Goal: Task Accomplishment & Management: Use online tool/utility

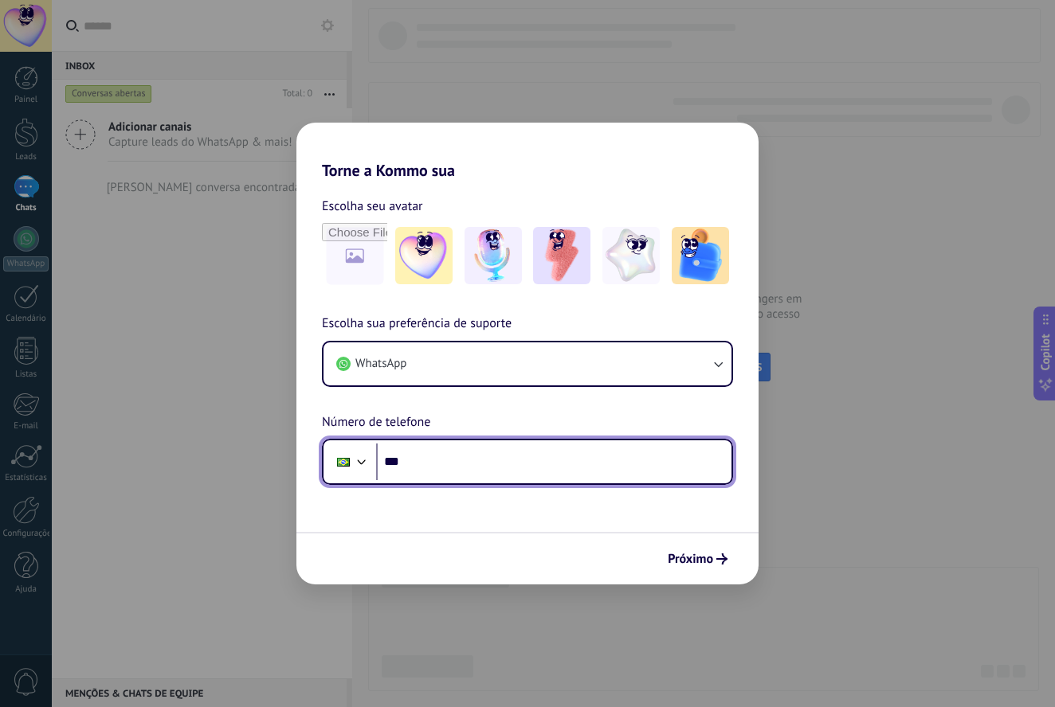
click at [429, 472] on input "***" at bounding box center [553, 462] width 355 height 37
type input "**********"
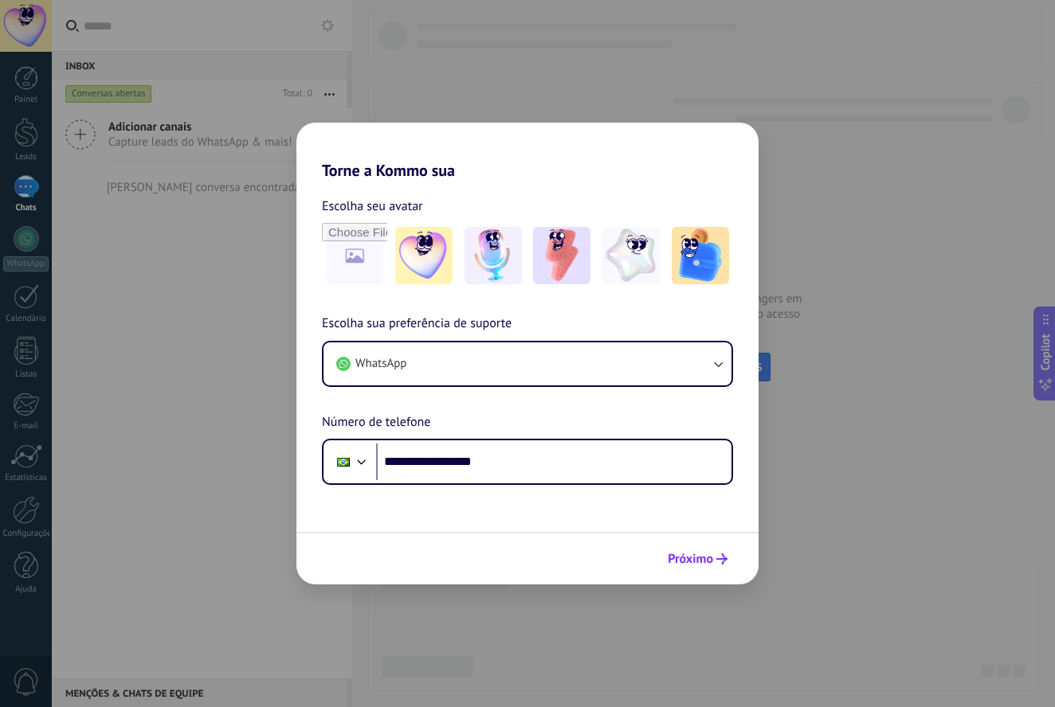
click at [691, 558] on span "Próximo" at bounding box center [690, 559] width 45 height 11
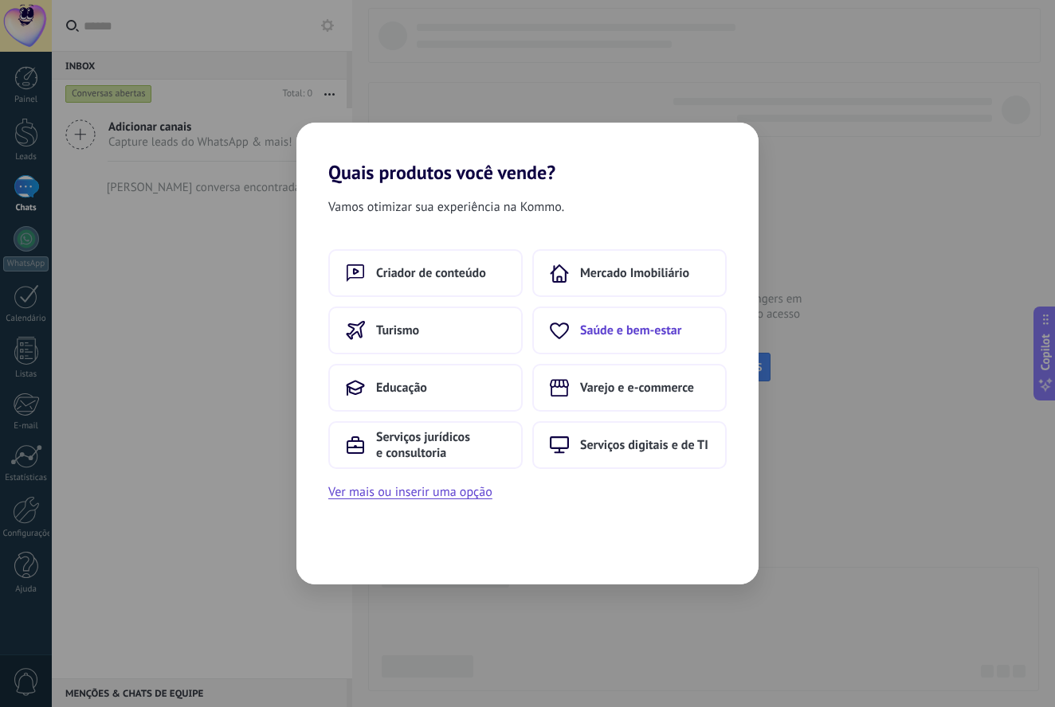
click at [625, 342] on button "Saúde e bem-estar" at bounding box center [629, 331] width 194 height 48
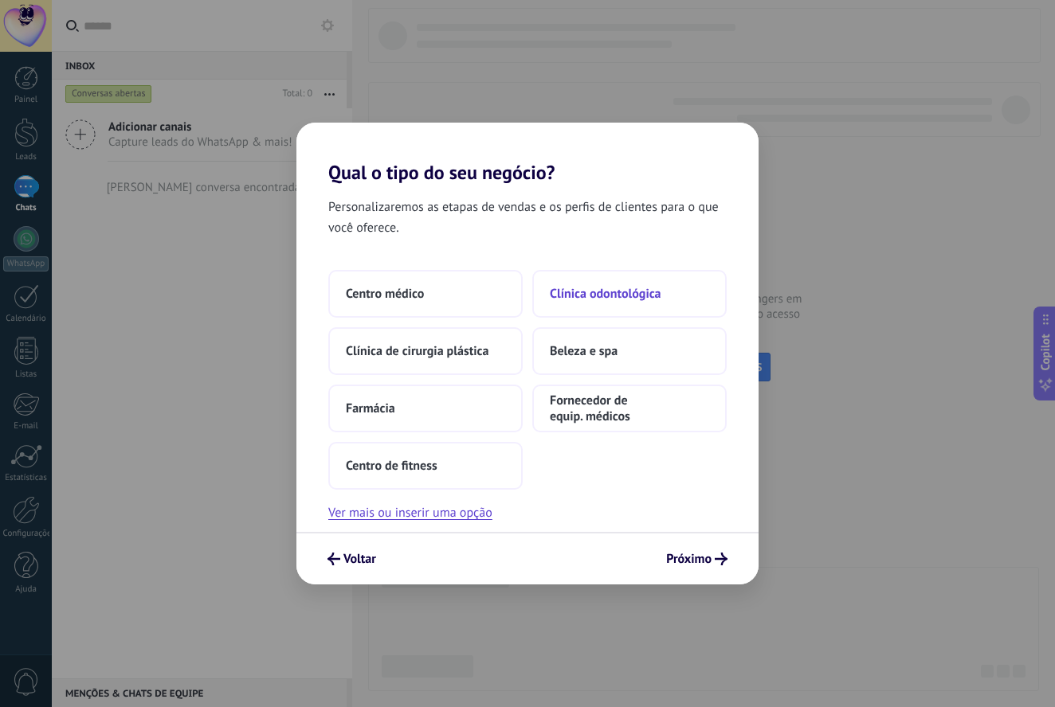
click at [639, 288] on span "Clínica odontológica" at bounding box center [606, 294] width 112 height 16
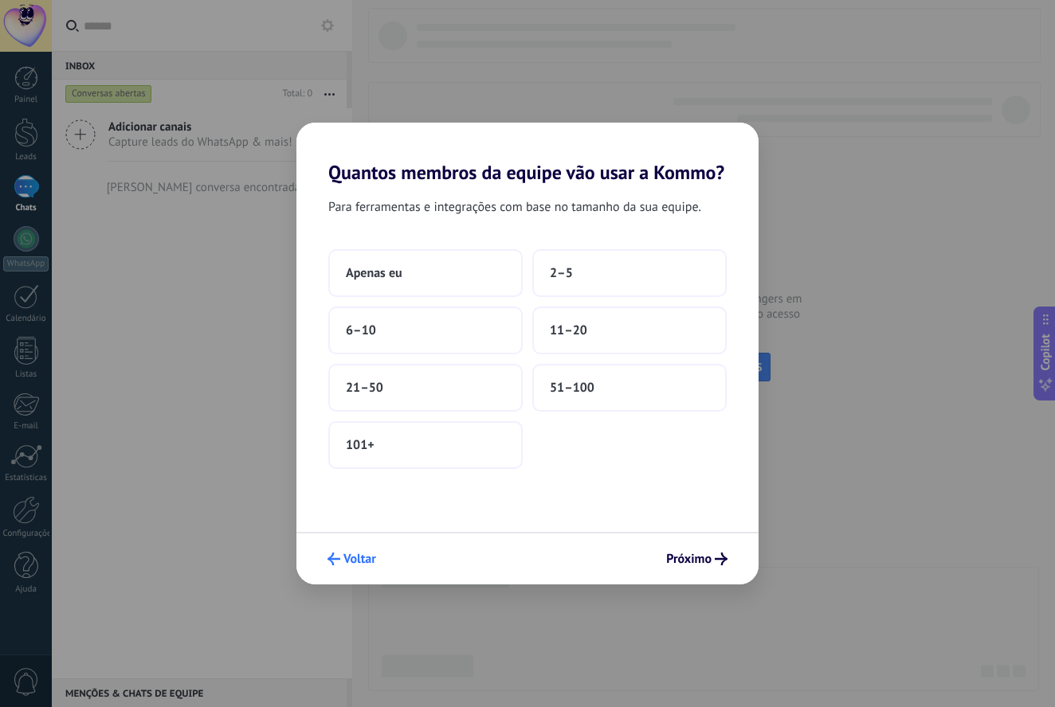
click at [342, 560] on span "Voltar" at bounding box center [351, 559] width 49 height 13
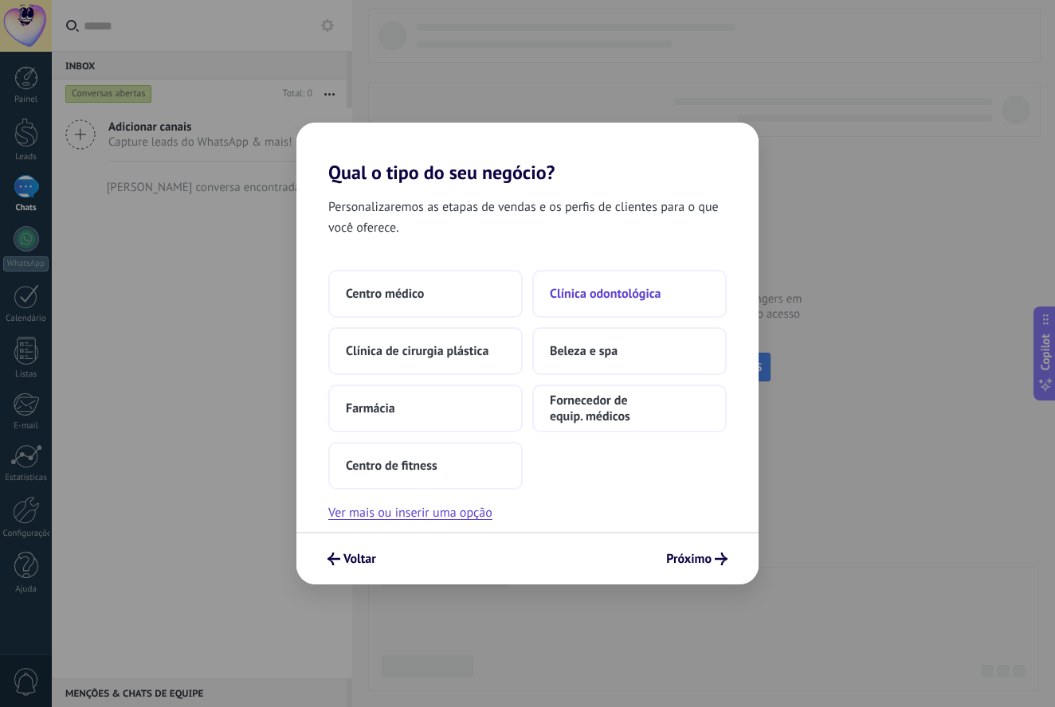
click at [612, 298] on span "Clínica odontológica" at bounding box center [606, 294] width 112 height 16
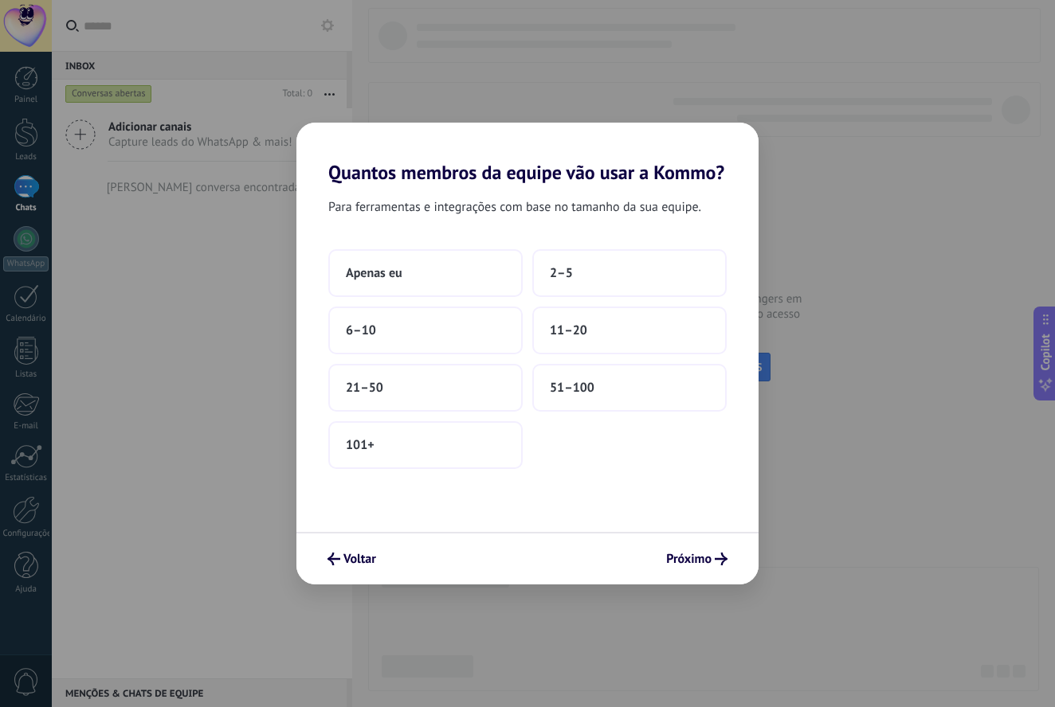
drag, startPoint x: 572, startPoint y: 287, endPoint x: 568, endPoint y: 550, distance: 262.9
click at [568, 550] on div "Quantos membros da equipe vão usar a Kommo? Para ferramentas e integrações com …" at bounding box center [527, 354] width 462 height 462
click at [578, 273] on button "2–5" at bounding box center [629, 273] width 194 height 48
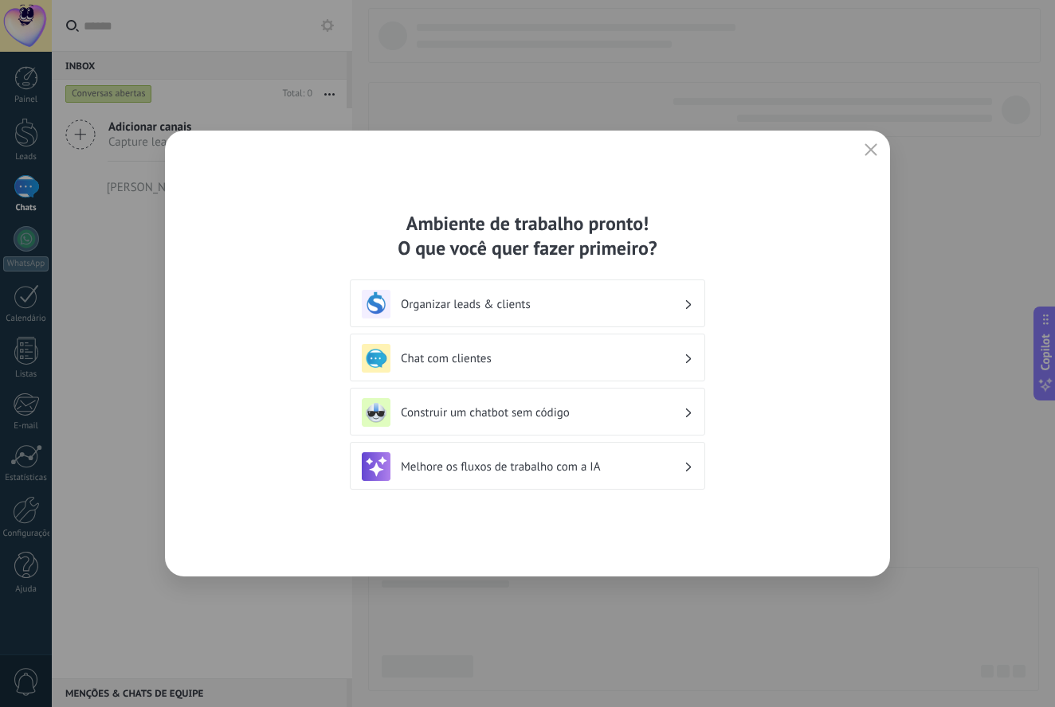
click at [586, 304] on h3 "Organizar leads & clients" at bounding box center [542, 304] width 283 height 15
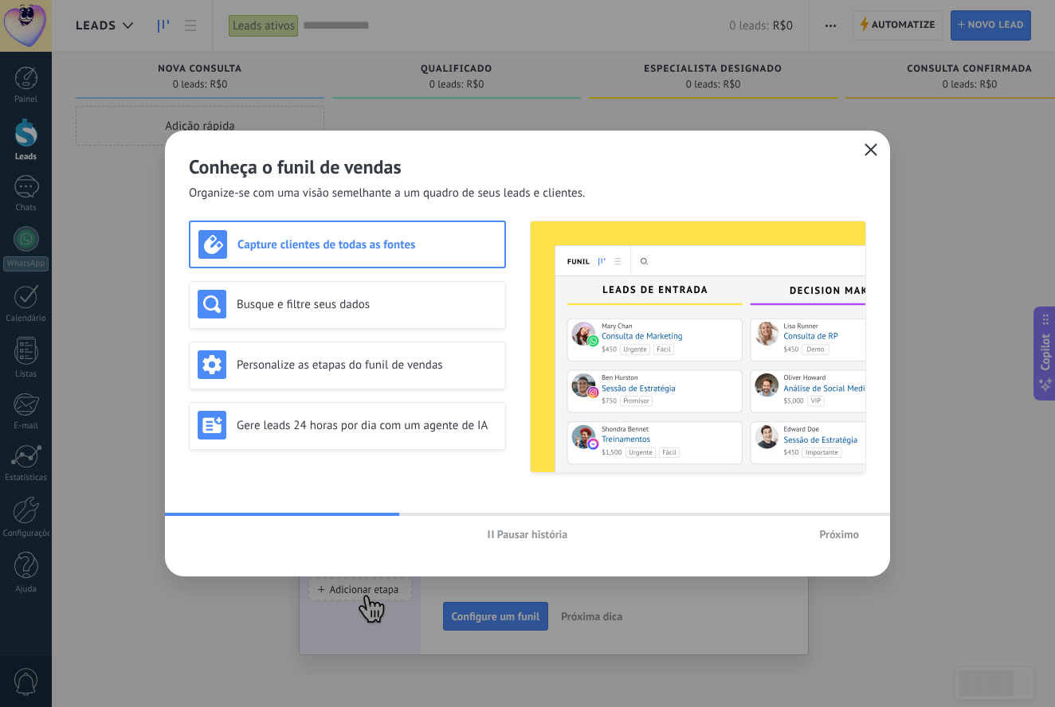
click at [866, 149] on icon "button" at bounding box center [870, 149] width 13 height 13
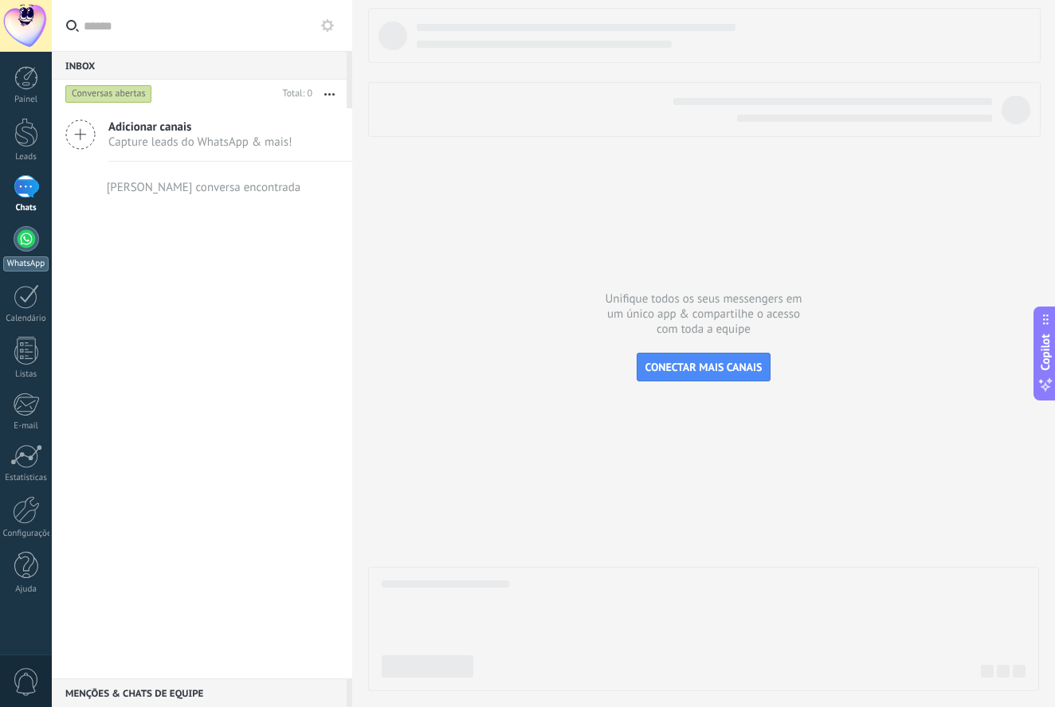
click at [33, 233] on div at bounding box center [26, 238] width 25 height 25
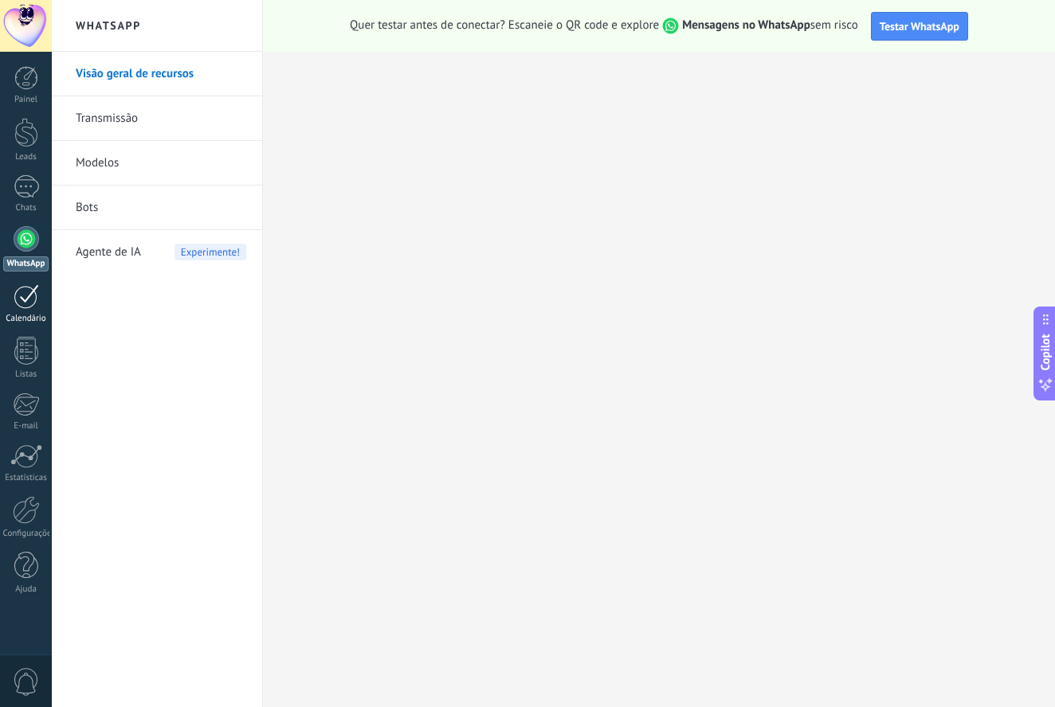
click at [22, 303] on div at bounding box center [26, 296] width 25 height 25
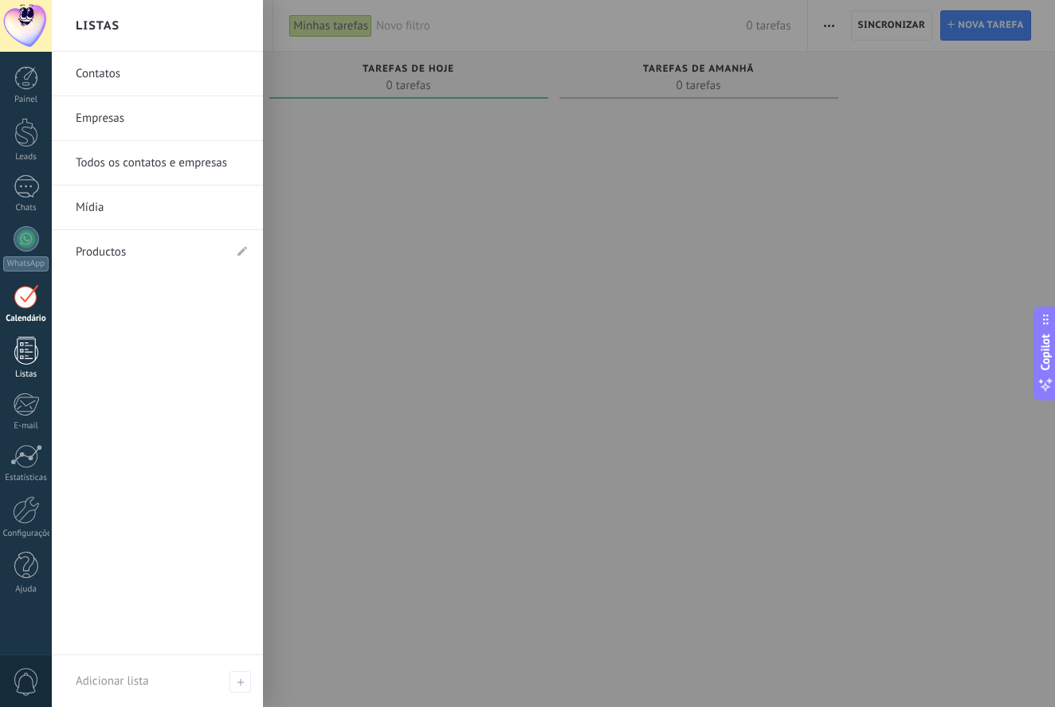
click at [23, 352] on div at bounding box center [26, 351] width 24 height 28
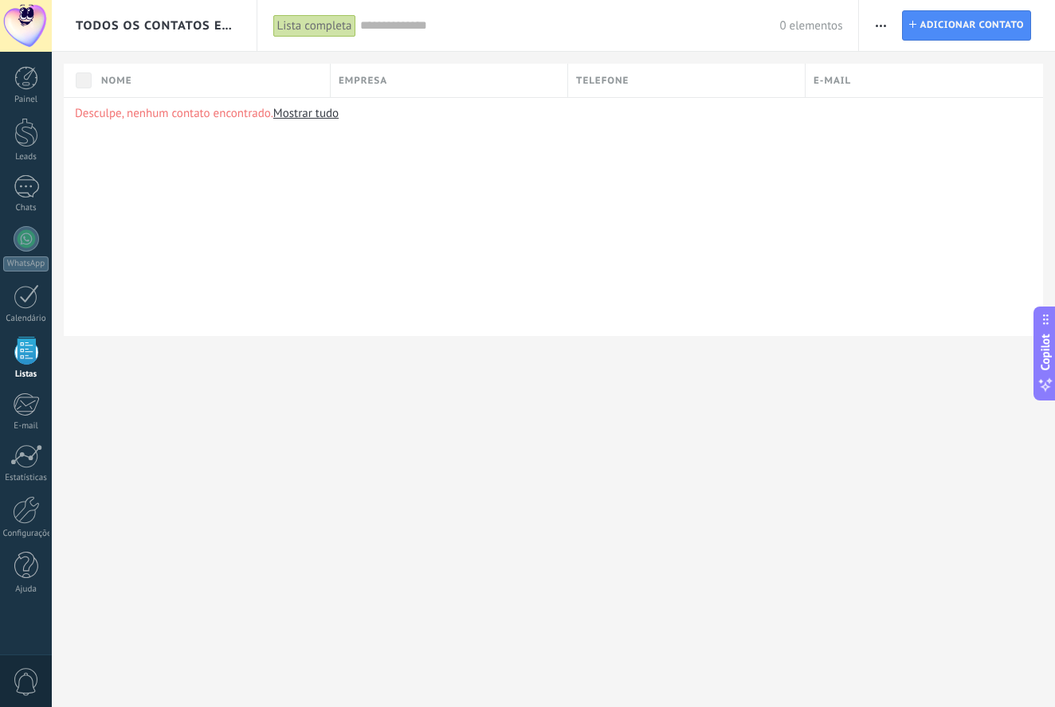
click at [613, 86] on span "Telefone" at bounding box center [602, 80] width 53 height 15
click at [538, 291] on div "Desculpe, nenhum contato encontrado. Mostrar tudo" at bounding box center [553, 216] width 979 height 239
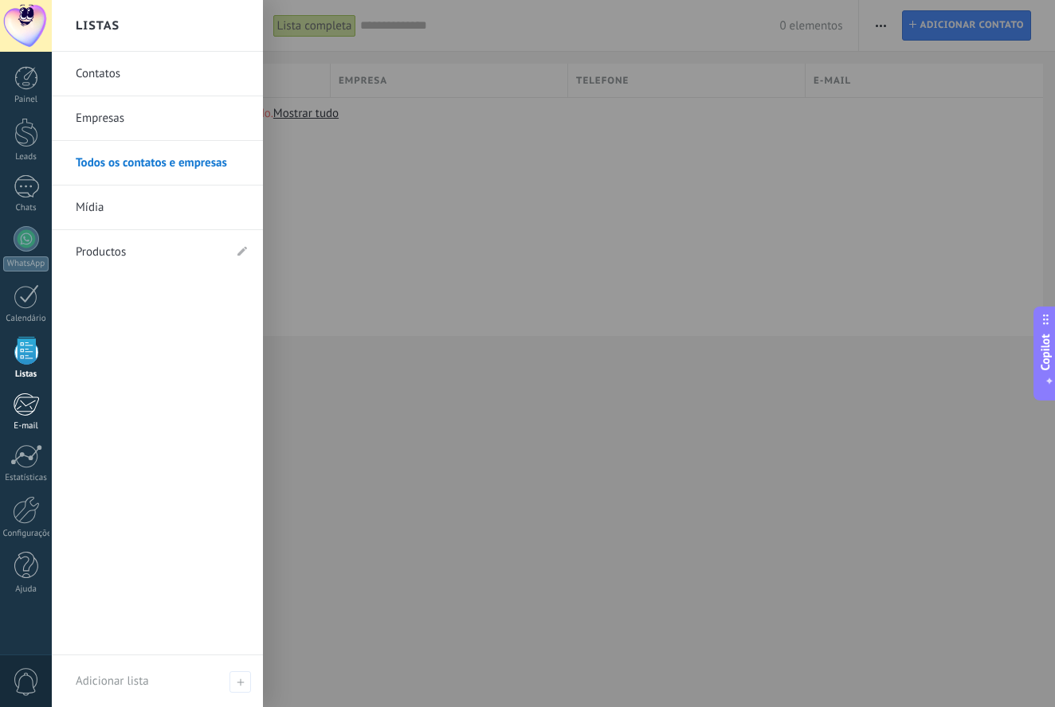
click at [30, 417] on link "E-mail" at bounding box center [26, 412] width 52 height 39
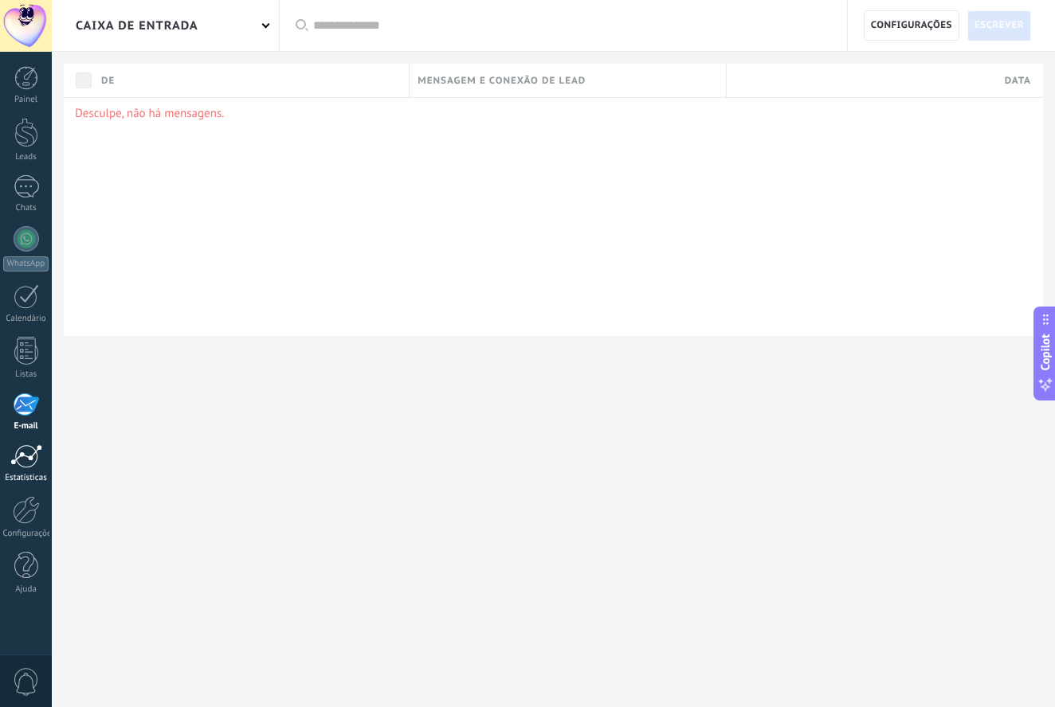
click at [30, 473] on div "Estatísticas" at bounding box center [26, 478] width 46 height 10
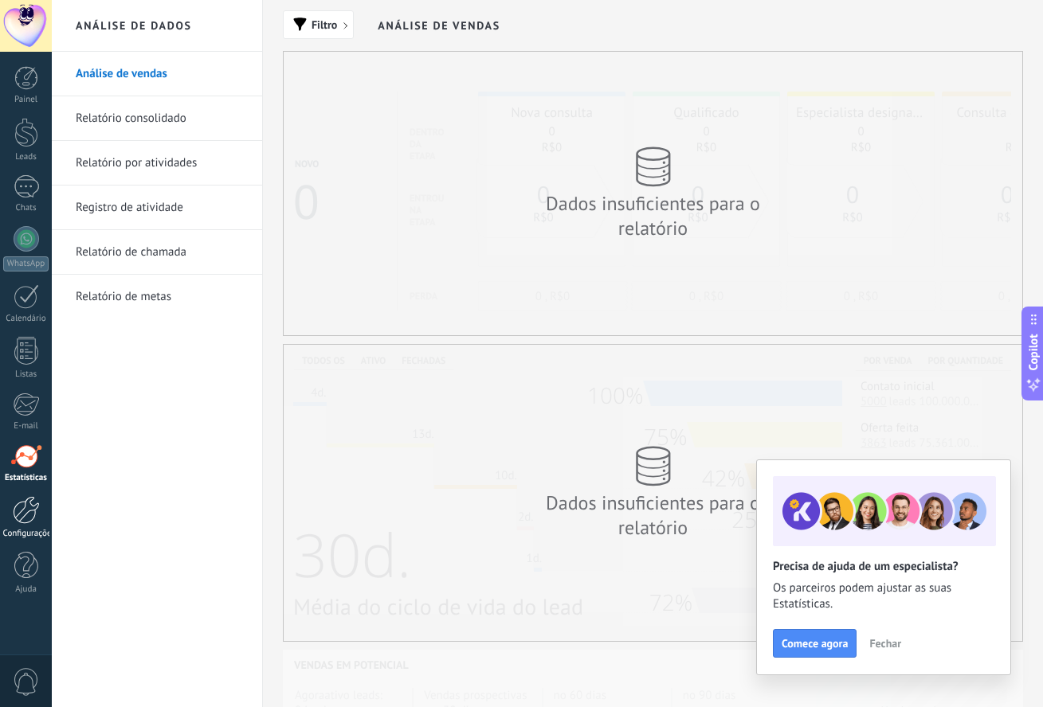
click at [22, 522] on div at bounding box center [26, 510] width 27 height 28
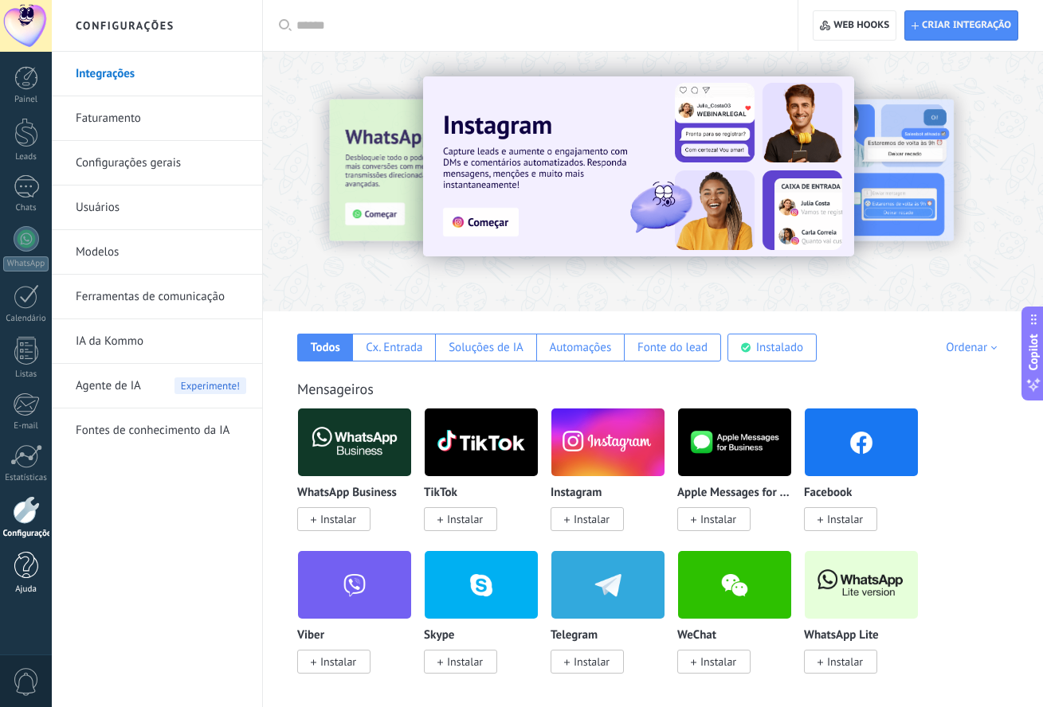
click at [17, 570] on div at bounding box center [26, 566] width 24 height 28
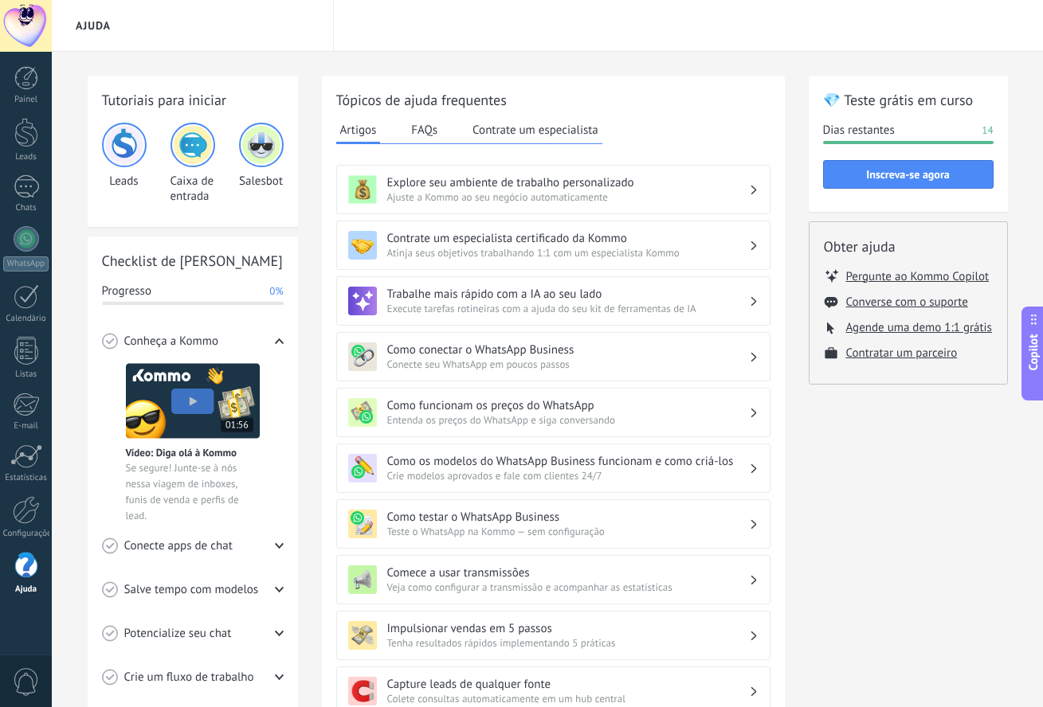
click at [29, 172] on div "Painel Leads Chats WhatsApp Clientes" at bounding box center [26, 338] width 52 height 545
click at [29, 183] on div at bounding box center [26, 186] width 25 height 23
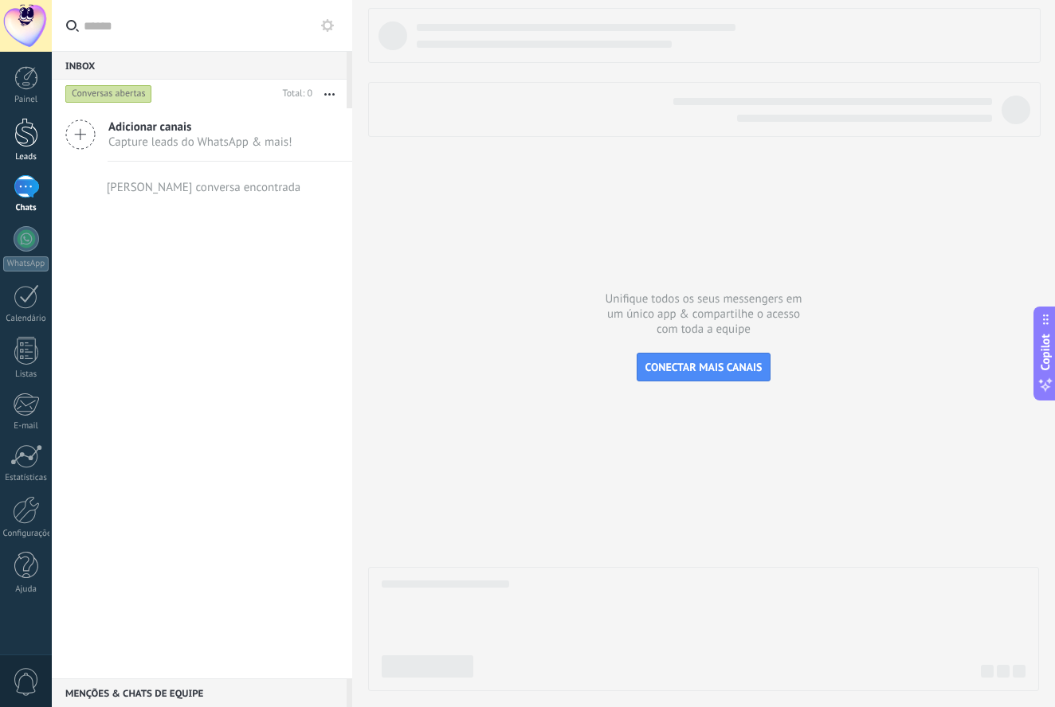
click at [26, 139] on div at bounding box center [26, 132] width 24 height 29
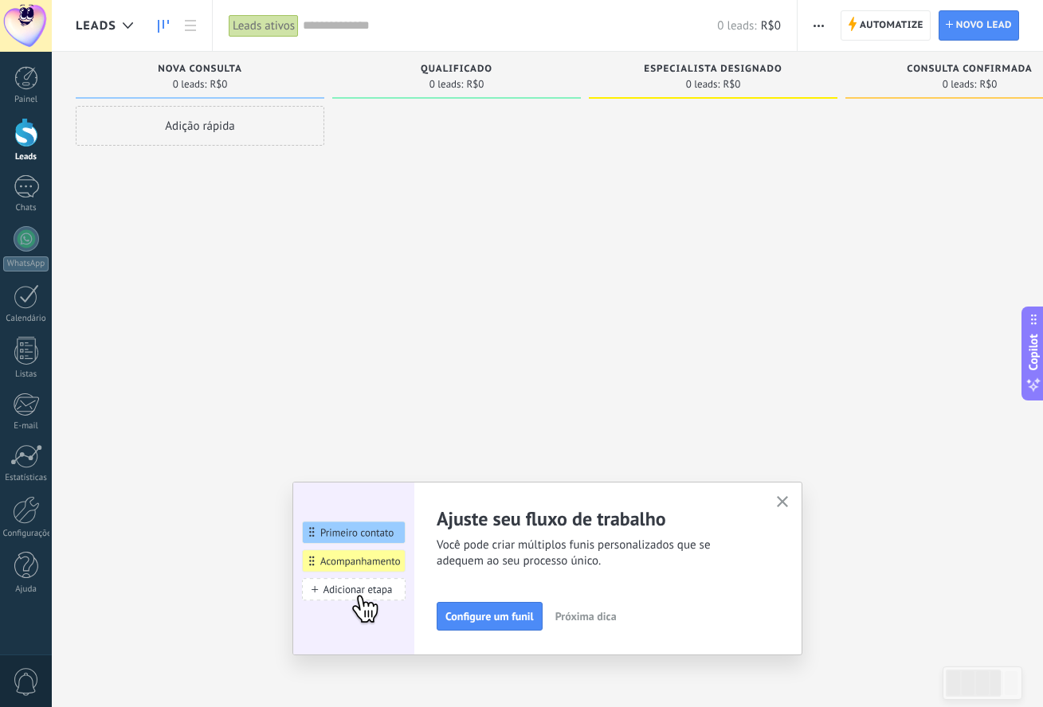
click at [530, 513] on h2 "Ajuste seu fluxo de trabalho" at bounding box center [597, 519] width 320 height 25
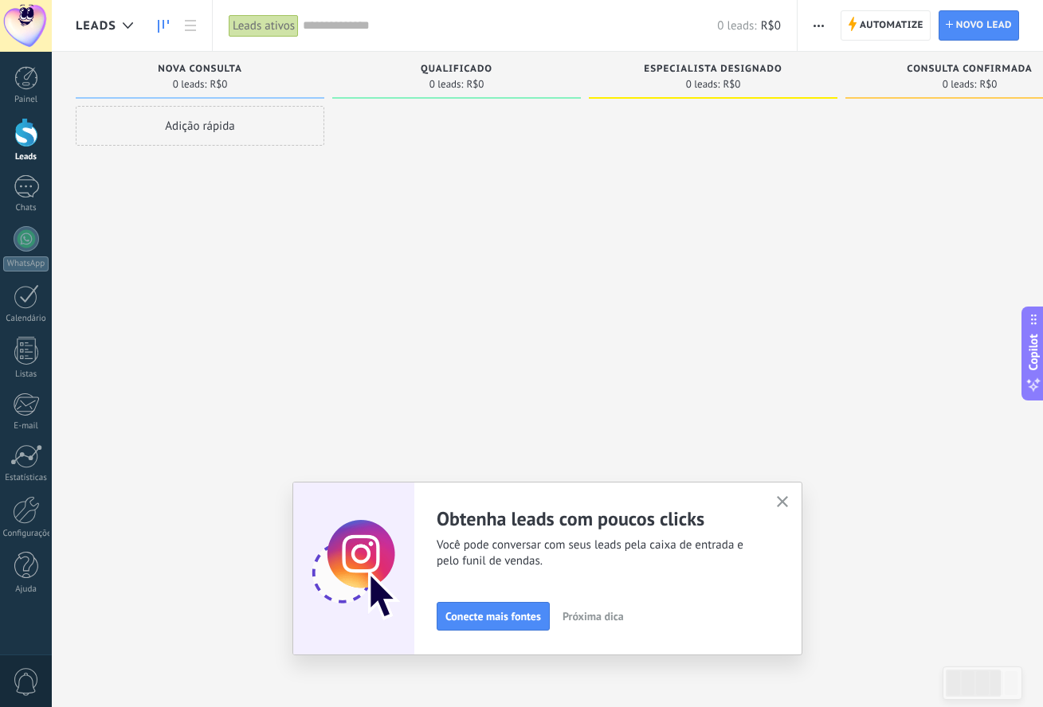
click at [787, 504] on use "button" at bounding box center [783, 502] width 12 height 12
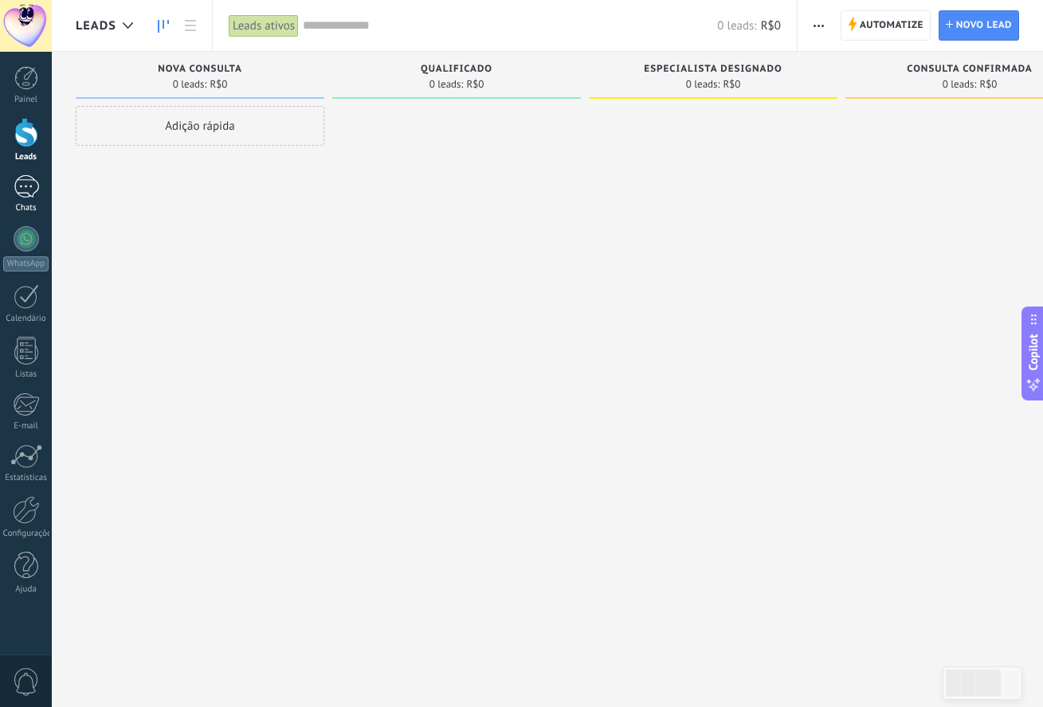
click at [36, 196] on div at bounding box center [26, 186] width 25 height 23
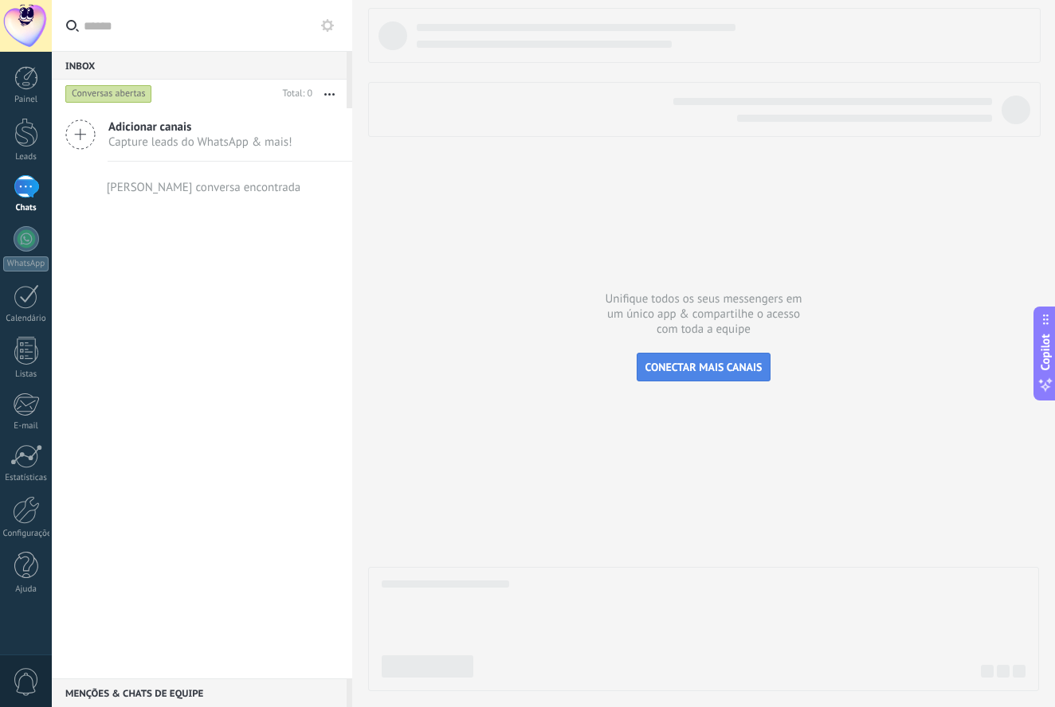
click at [704, 365] on span "CONECTAR MAIS CANAIS" at bounding box center [703, 367] width 117 height 14
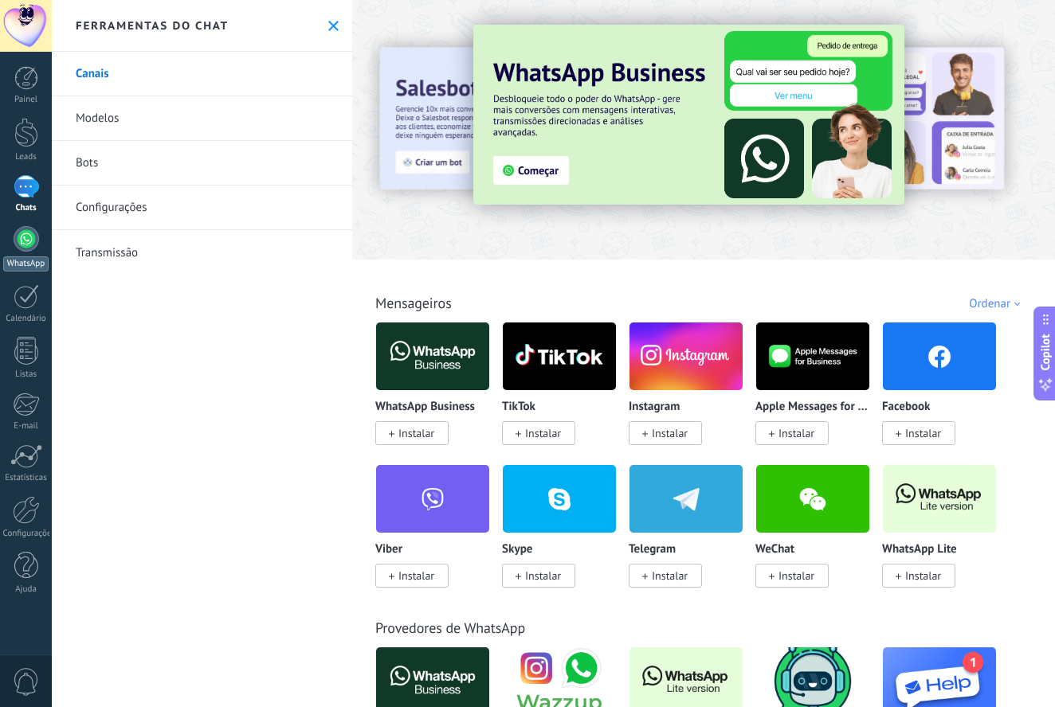
click at [27, 240] on div at bounding box center [26, 238] width 25 height 25
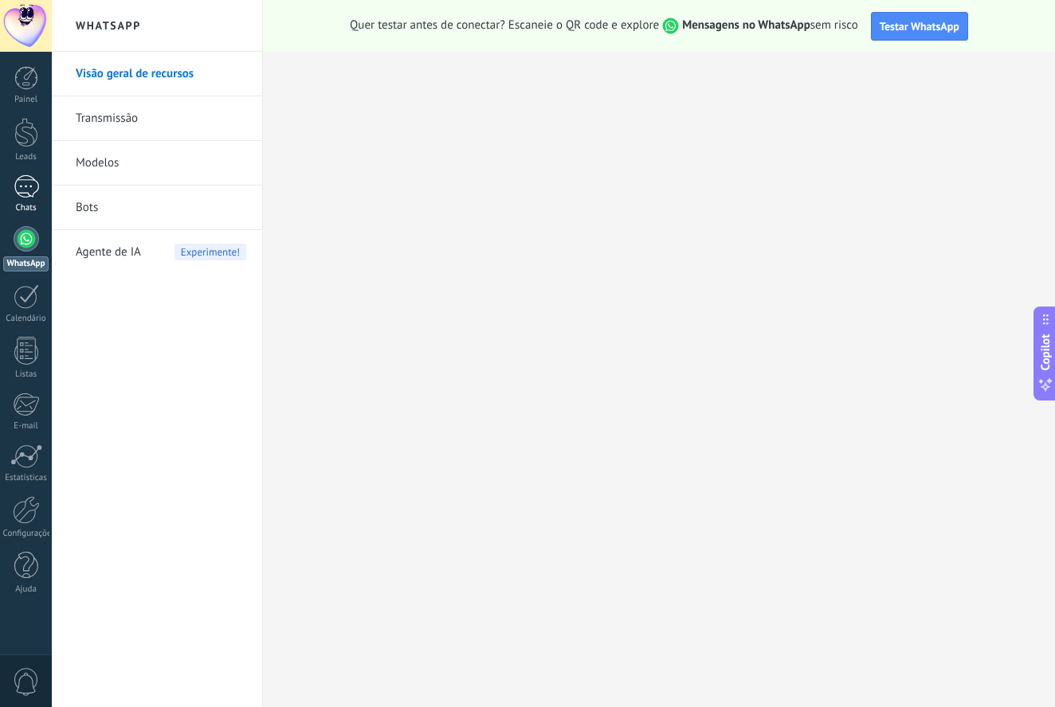
click at [39, 187] on link "Chats" at bounding box center [26, 194] width 52 height 38
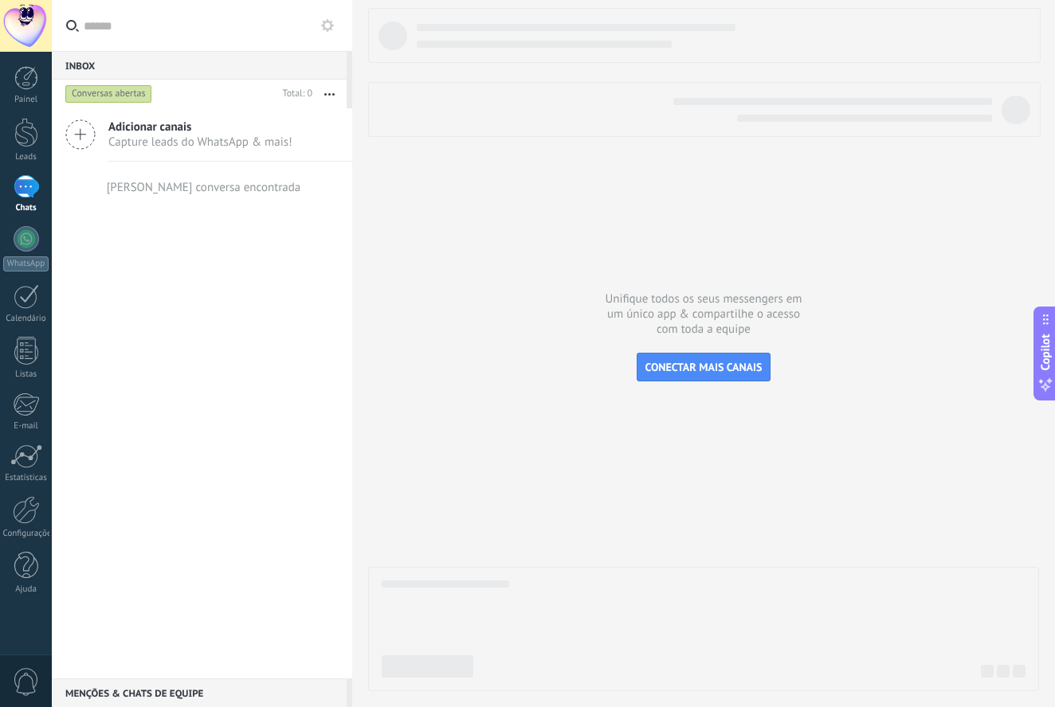
click at [333, 94] on use "button" at bounding box center [329, 94] width 10 height 2
click at [86, 268] on div "Adicionar canais Capture leads do WhatsApp & mais! Nenhuma conversa encontrada" at bounding box center [202, 393] width 300 height 570
click at [191, 131] on span "Adicionar canais" at bounding box center [200, 126] width 184 height 15
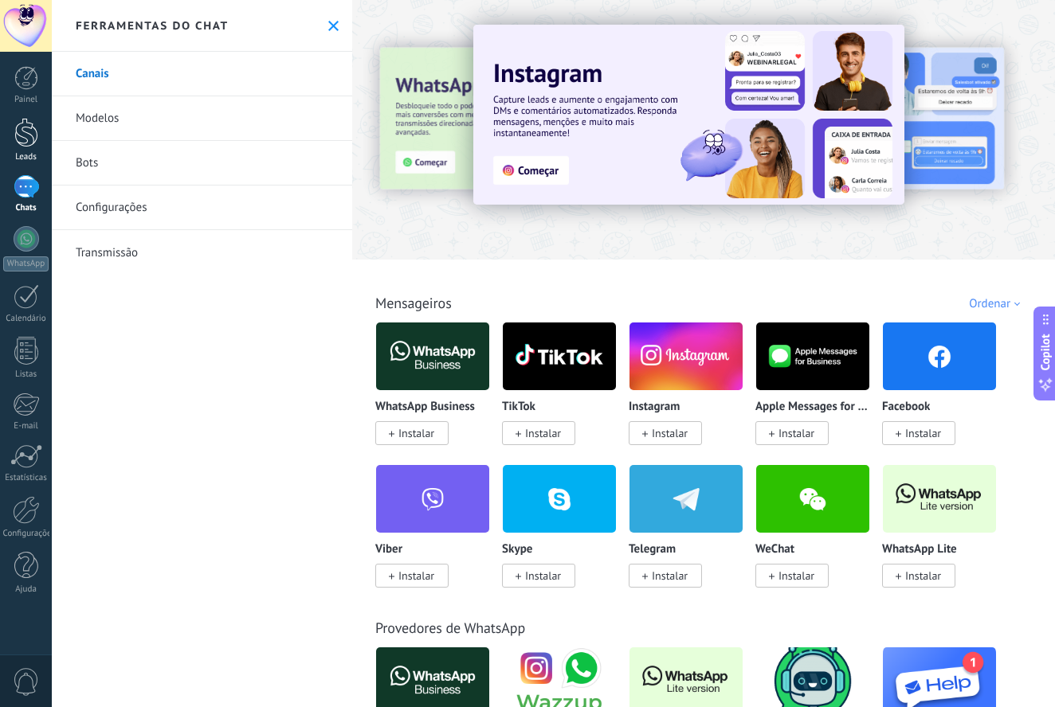
click at [18, 126] on div at bounding box center [26, 132] width 24 height 29
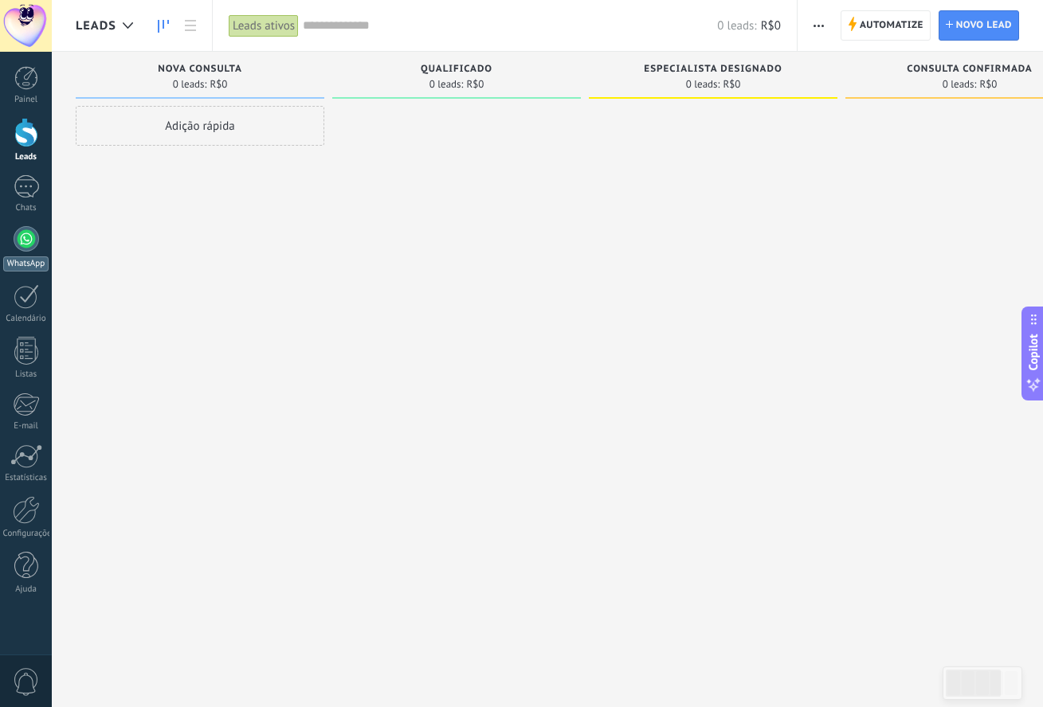
click at [32, 233] on div at bounding box center [26, 238] width 25 height 25
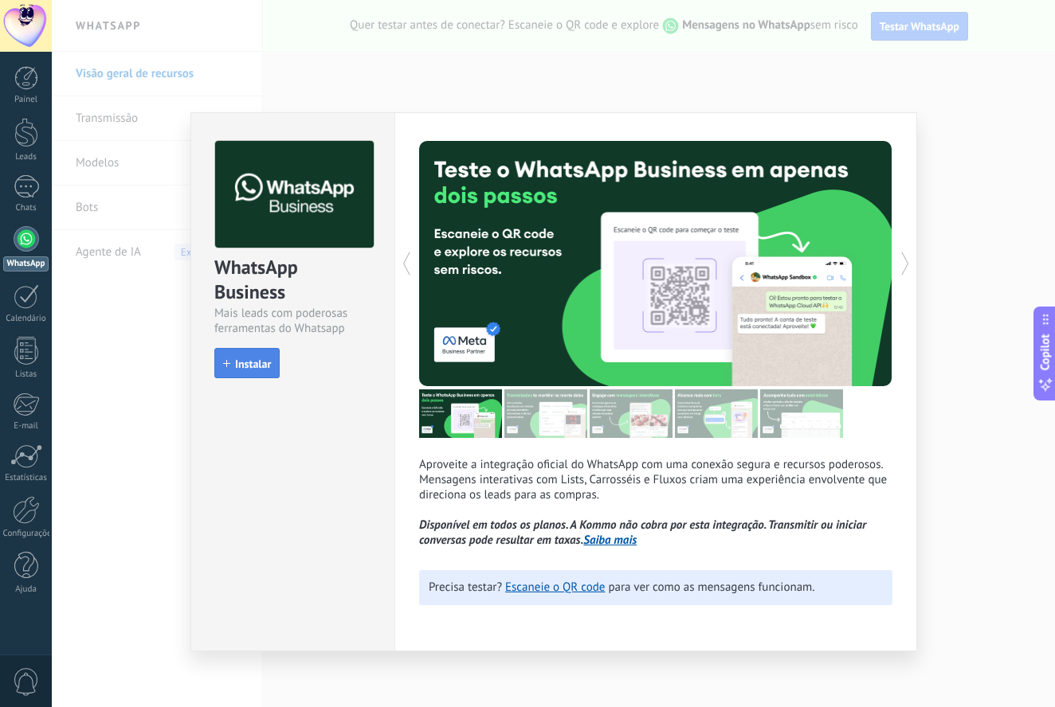
click at [254, 367] on span "Instalar" at bounding box center [253, 363] width 36 height 11
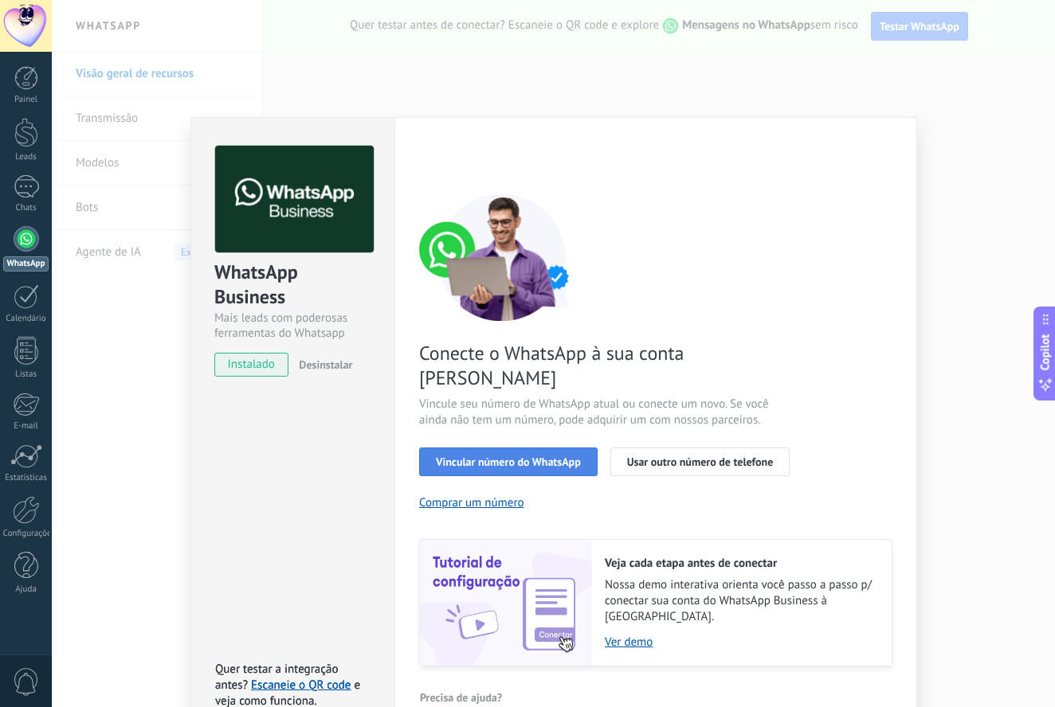
click at [560, 456] on span "Vincular número do WhatsApp" at bounding box center [508, 461] width 145 height 11
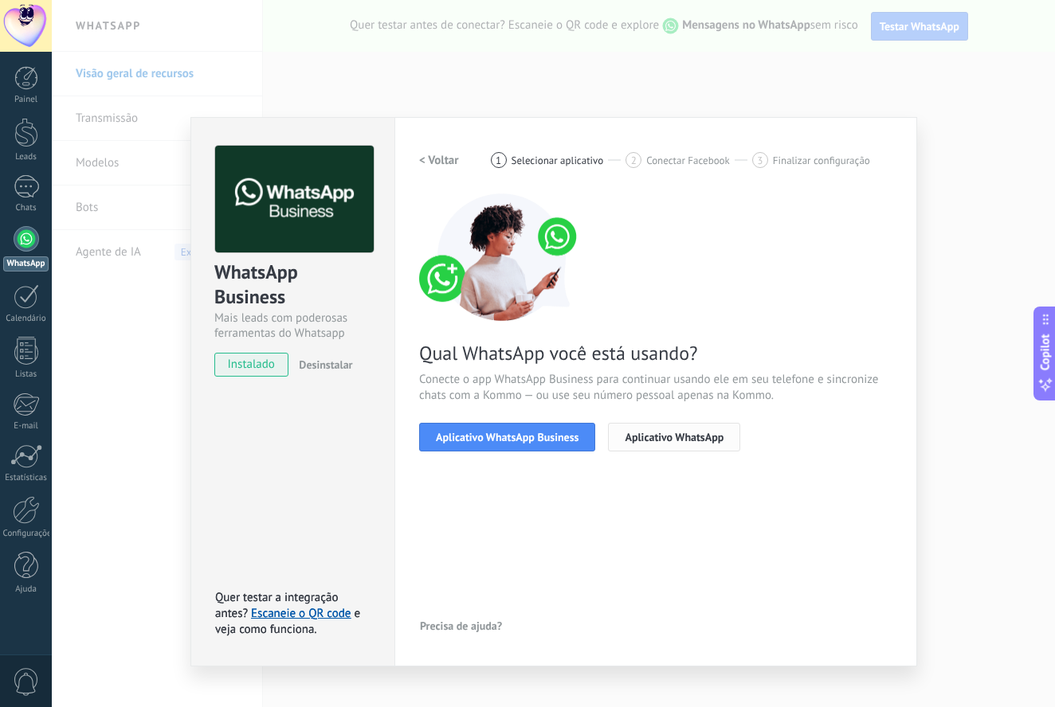
click at [676, 442] on span "Aplicativo WhatsApp" at bounding box center [674, 437] width 99 height 11
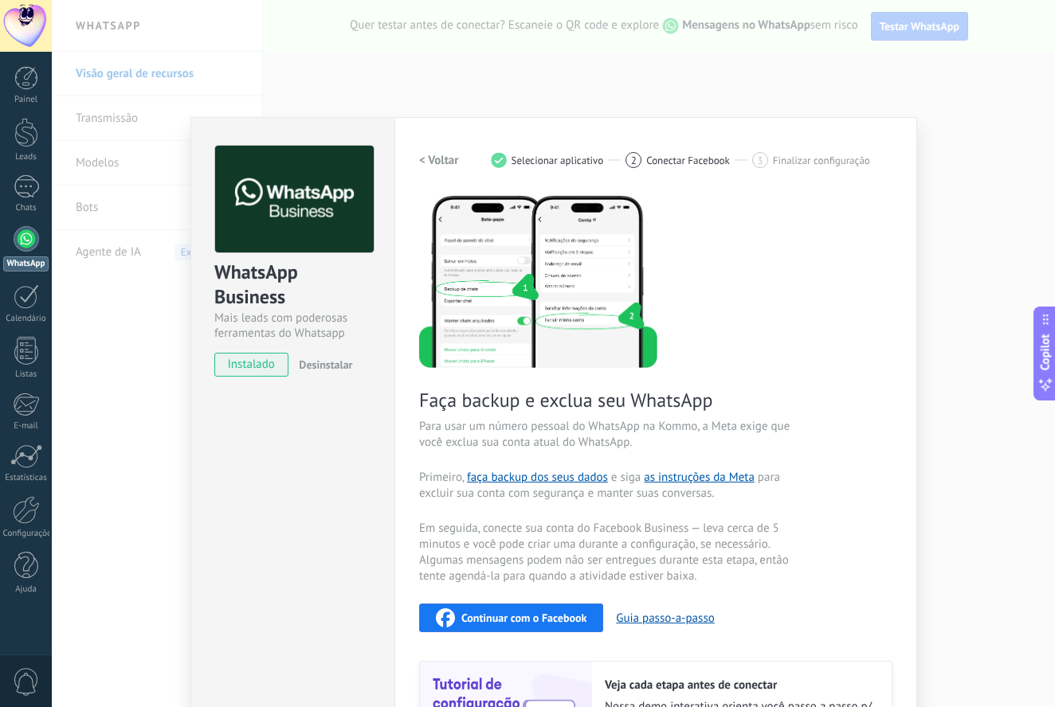
click at [261, 369] on span "instalado" at bounding box center [251, 365] width 72 height 24
click at [309, 356] on button "Desinstalar" at bounding box center [322, 365] width 60 height 24
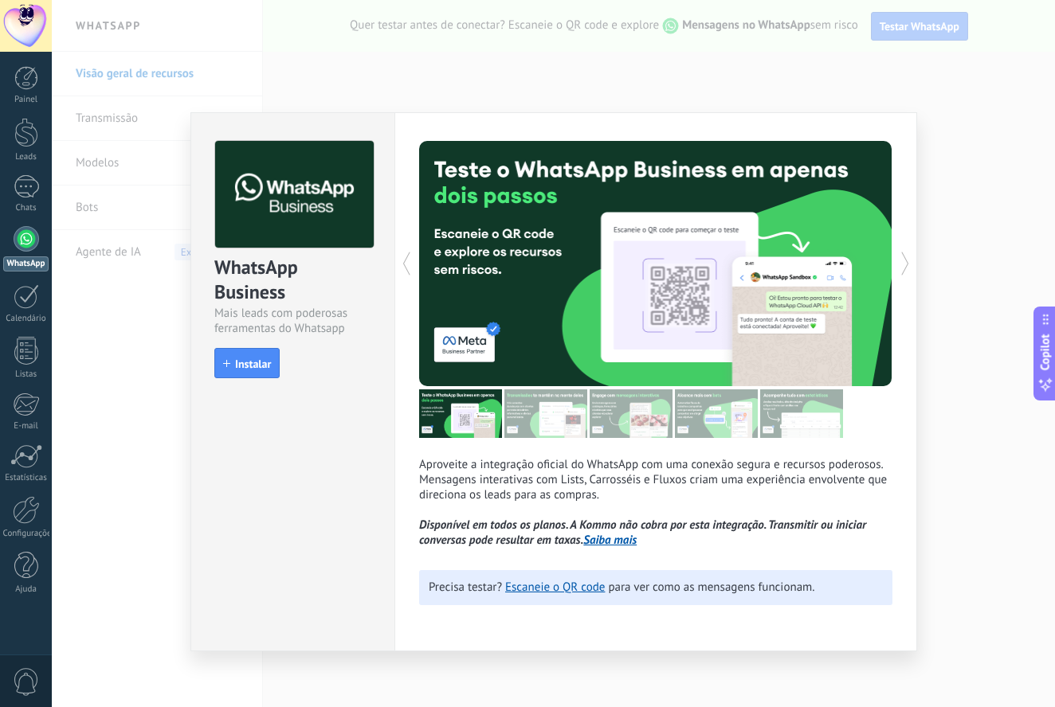
click at [429, 159] on div at bounding box center [537, 263] width 237 height 245
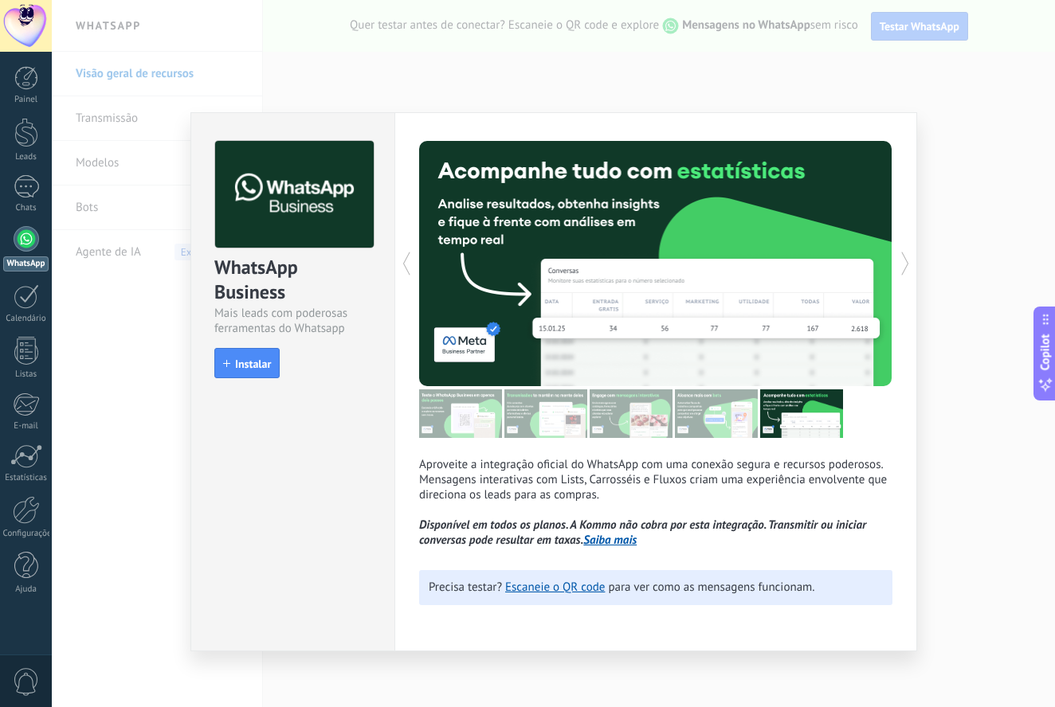
click at [408, 265] on icon at bounding box center [406, 264] width 16 height 32
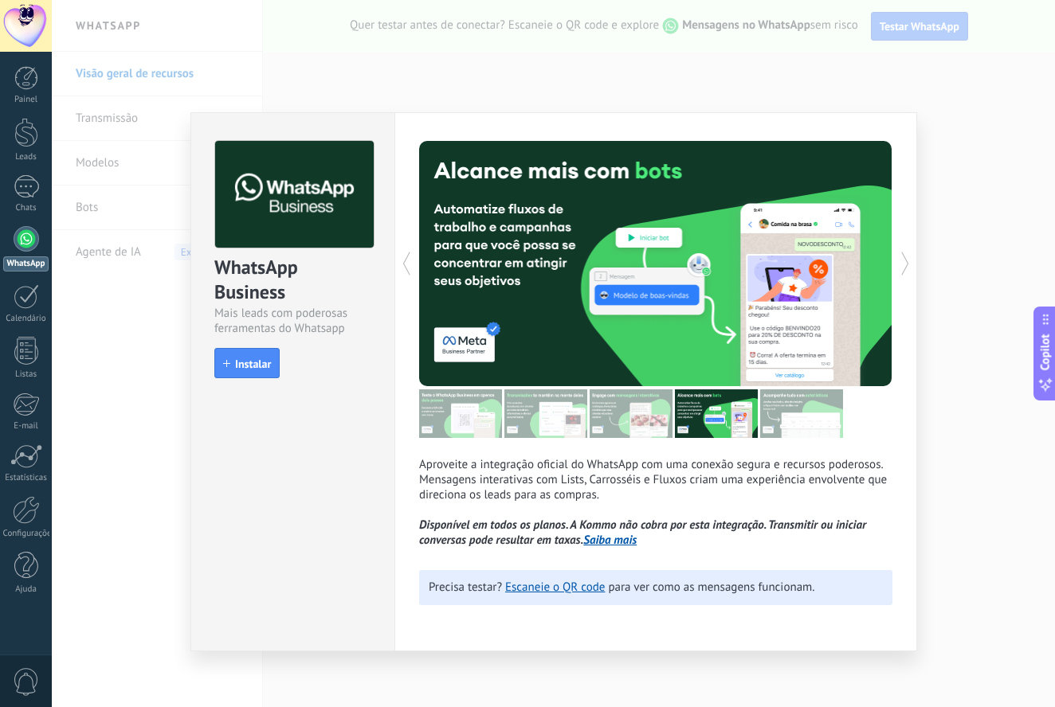
click at [409, 265] on icon at bounding box center [406, 264] width 16 height 32
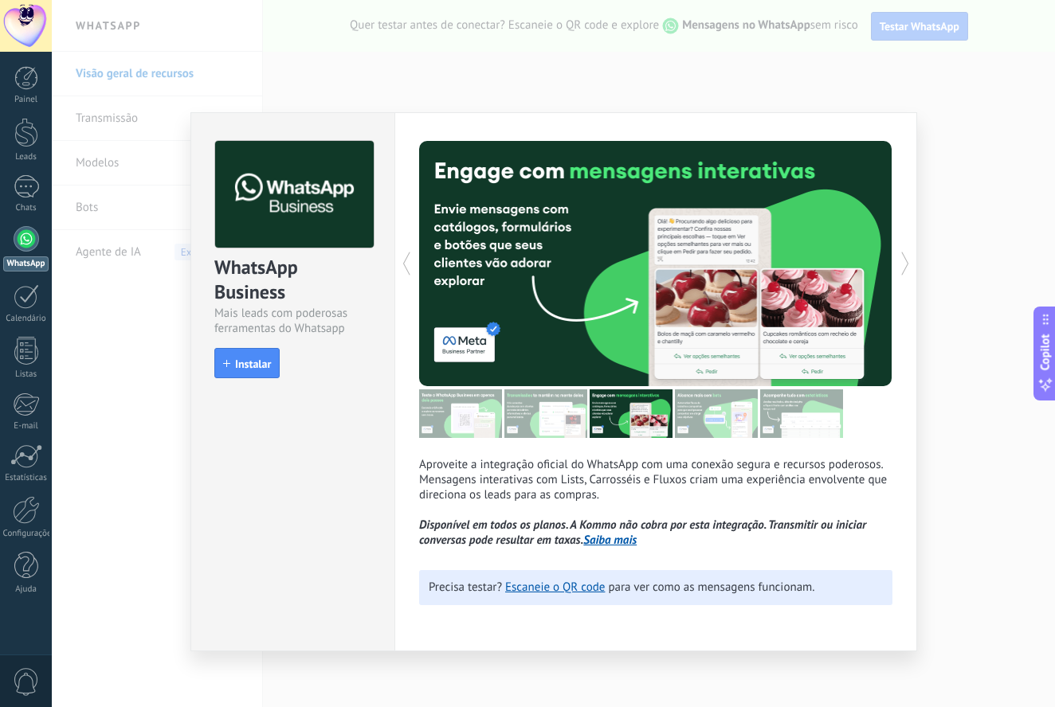
click at [409, 265] on icon at bounding box center [406, 264] width 16 height 32
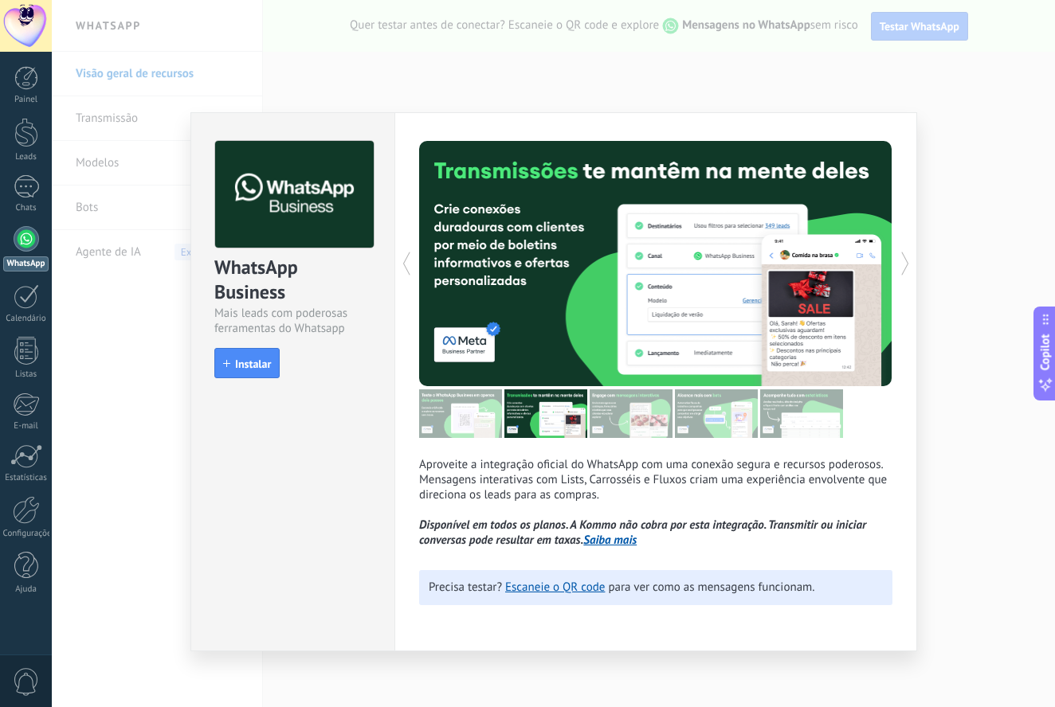
click at [409, 265] on icon at bounding box center [406, 264] width 16 height 32
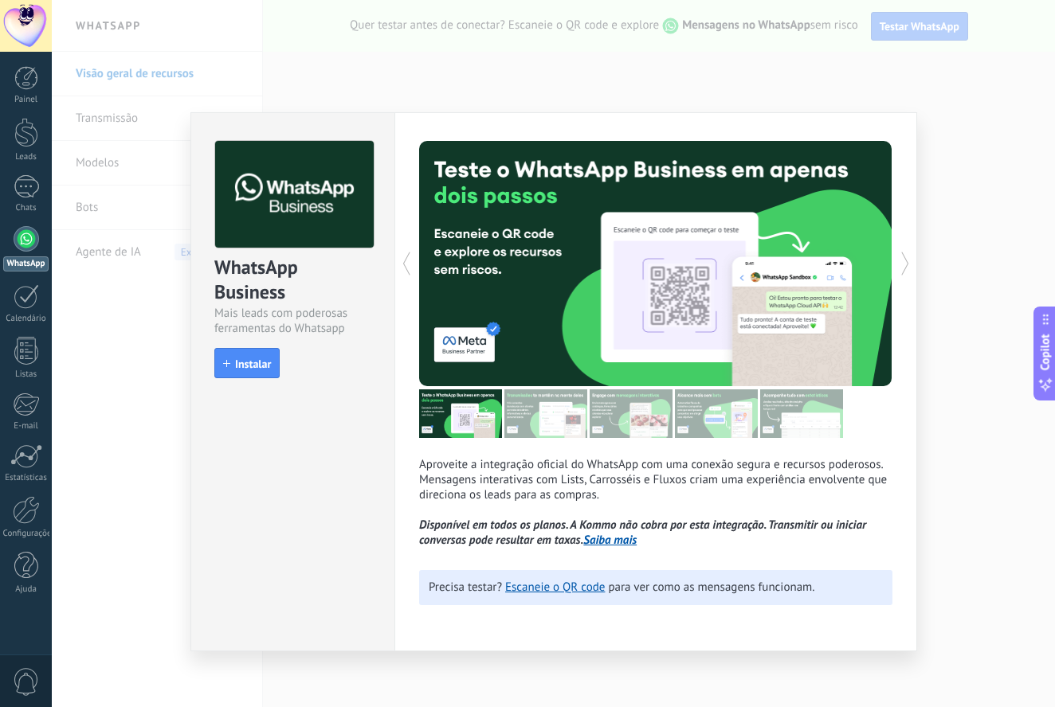
click at [409, 265] on icon at bounding box center [406, 264] width 16 height 32
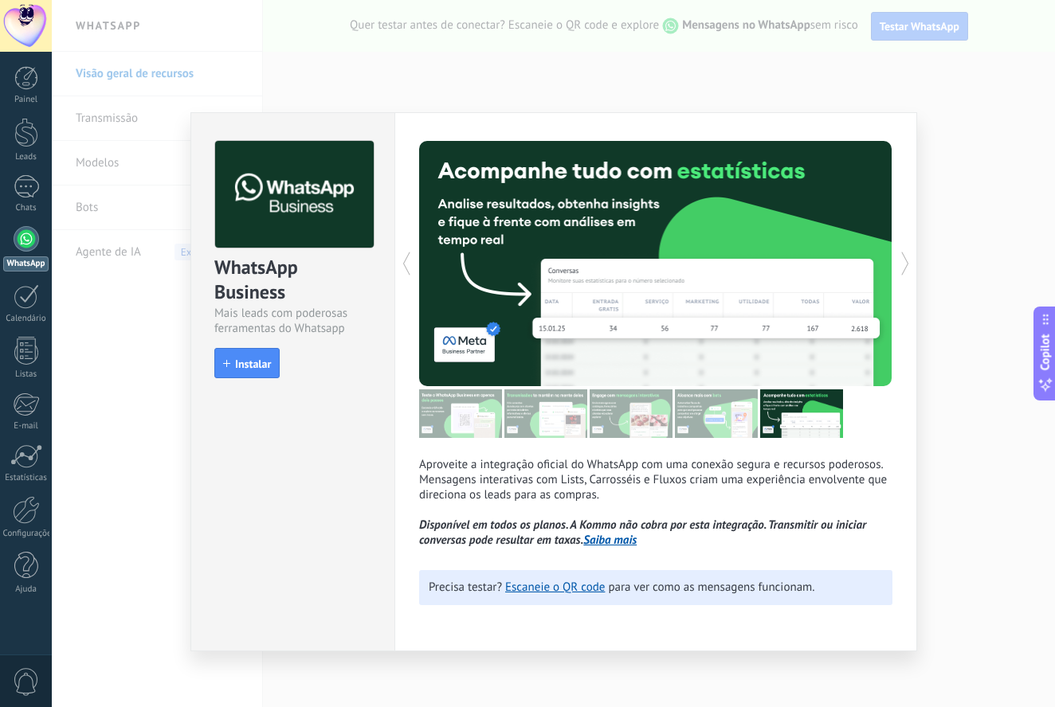
click at [409, 265] on icon at bounding box center [406, 264] width 16 height 32
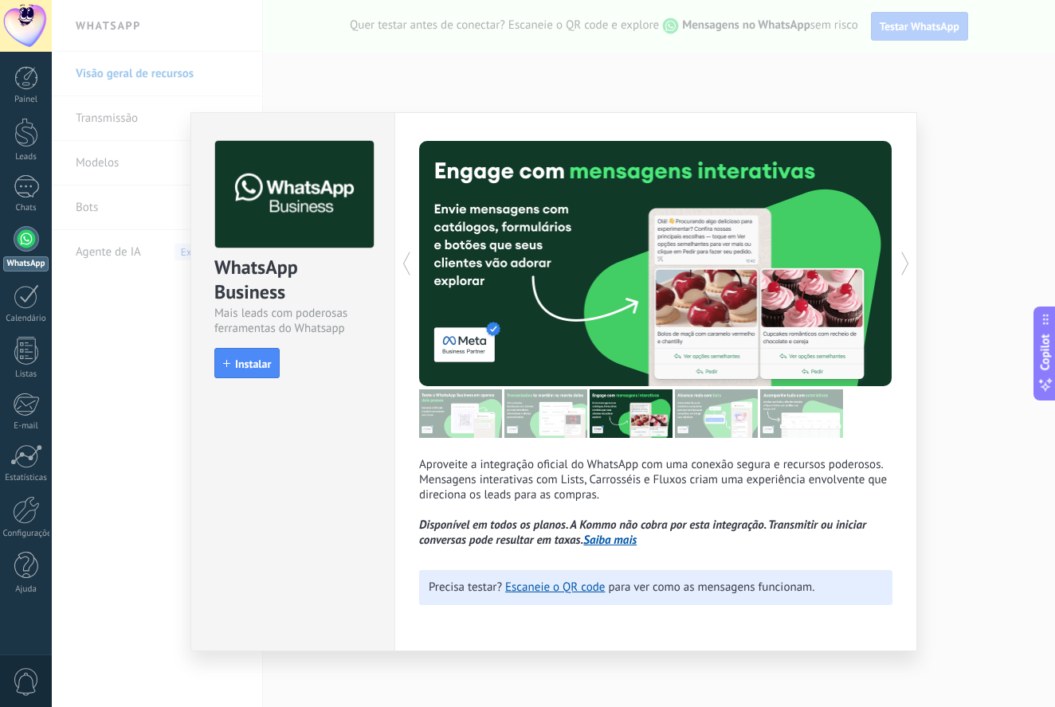
click at [409, 265] on icon at bounding box center [406, 264] width 16 height 32
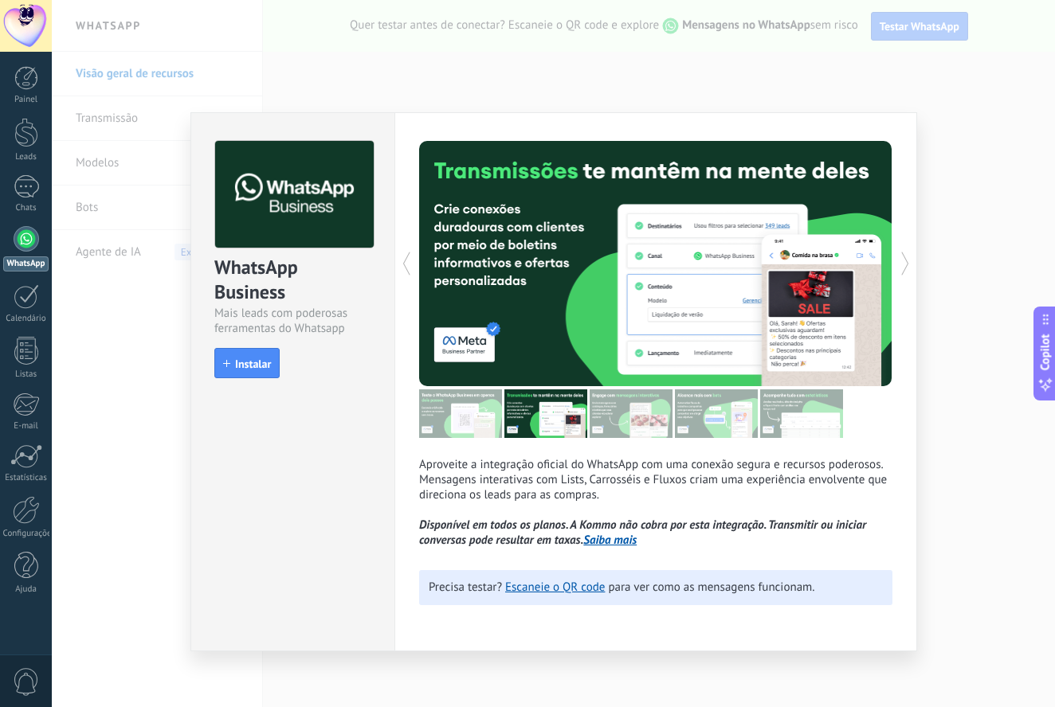
click at [409, 265] on icon at bounding box center [406, 264] width 16 height 32
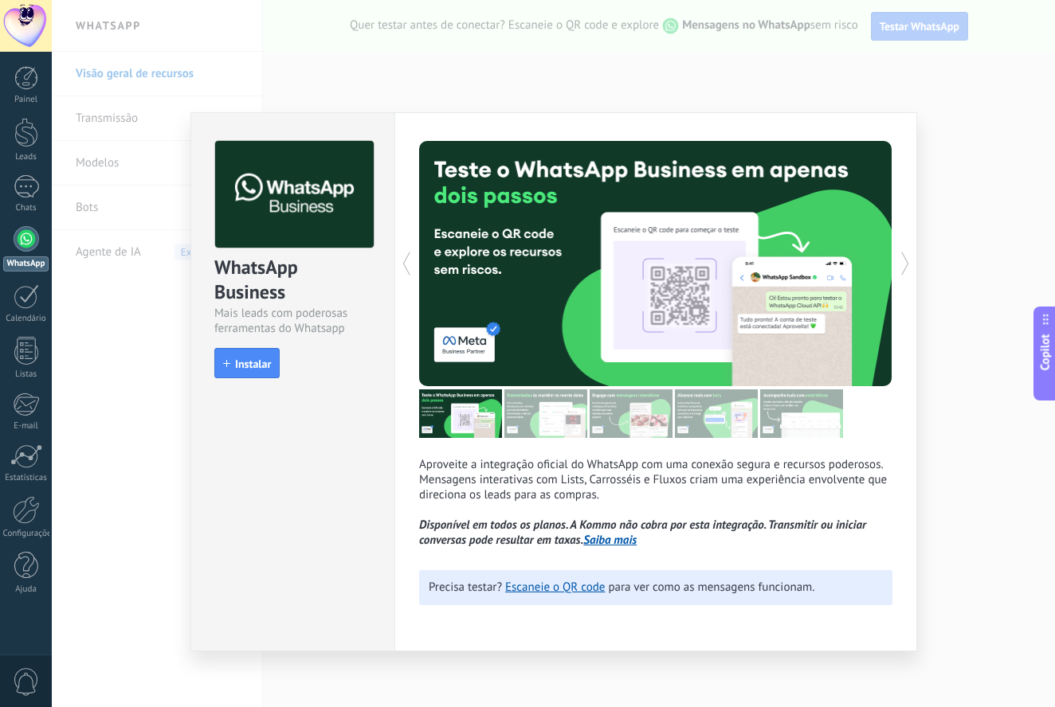
click at [464, 69] on div "WhatsApp Business Mais leads com poderosas ferramentas do Whatsapp install Inst…" at bounding box center [553, 353] width 1003 height 707
click at [239, 368] on span "Instalar" at bounding box center [253, 363] width 36 height 11
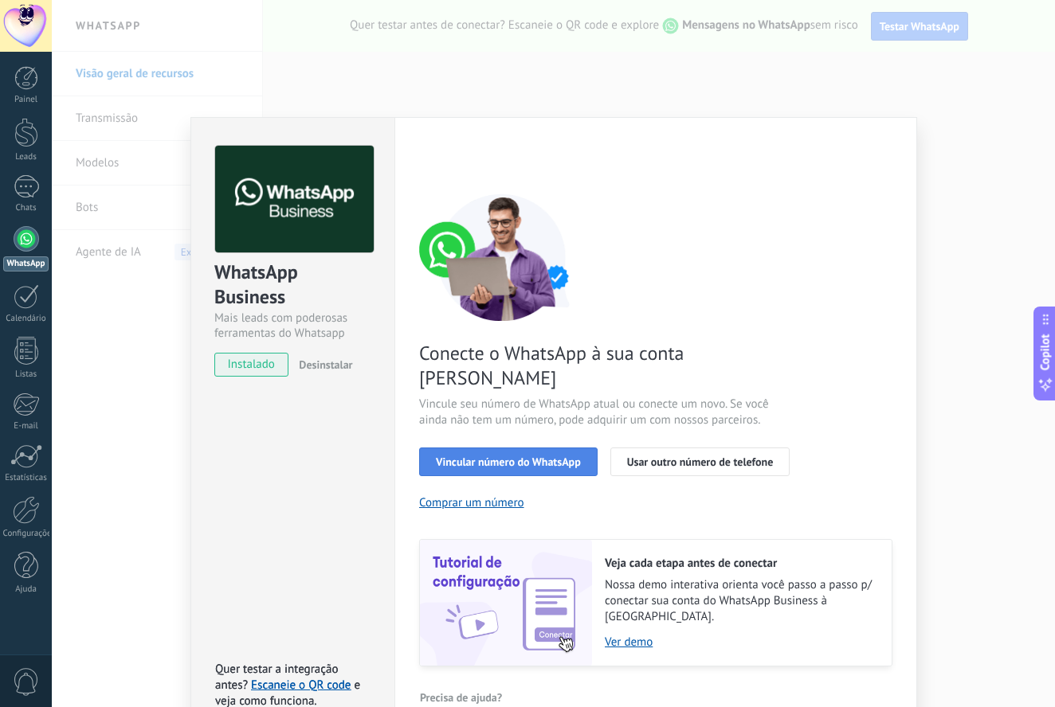
click at [543, 456] on span "Vincular número do WhatsApp" at bounding box center [508, 461] width 145 height 11
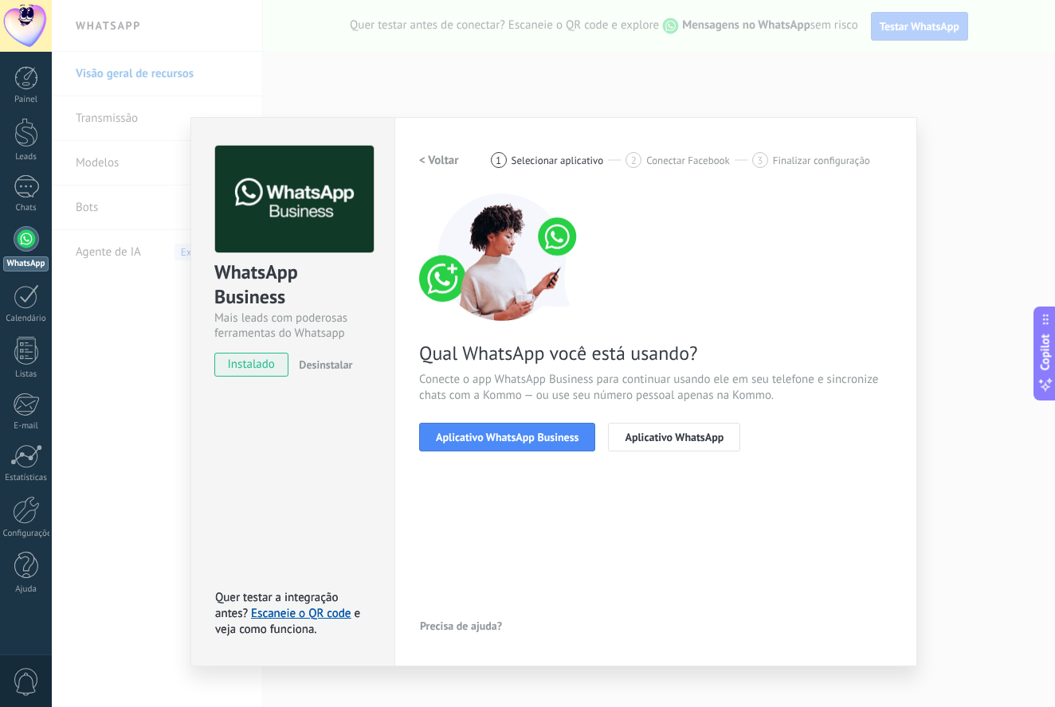
drag, startPoint x: 646, startPoint y: 442, endPoint x: 404, endPoint y: 407, distance: 244.7
click at [404, 407] on div "Configurações Autorização Esta aba registra os usuários que permitiram acesso à…" at bounding box center [655, 392] width 523 height 550
click at [464, 441] on span "Aplicativo WhatsApp Business" at bounding box center [507, 437] width 143 height 11
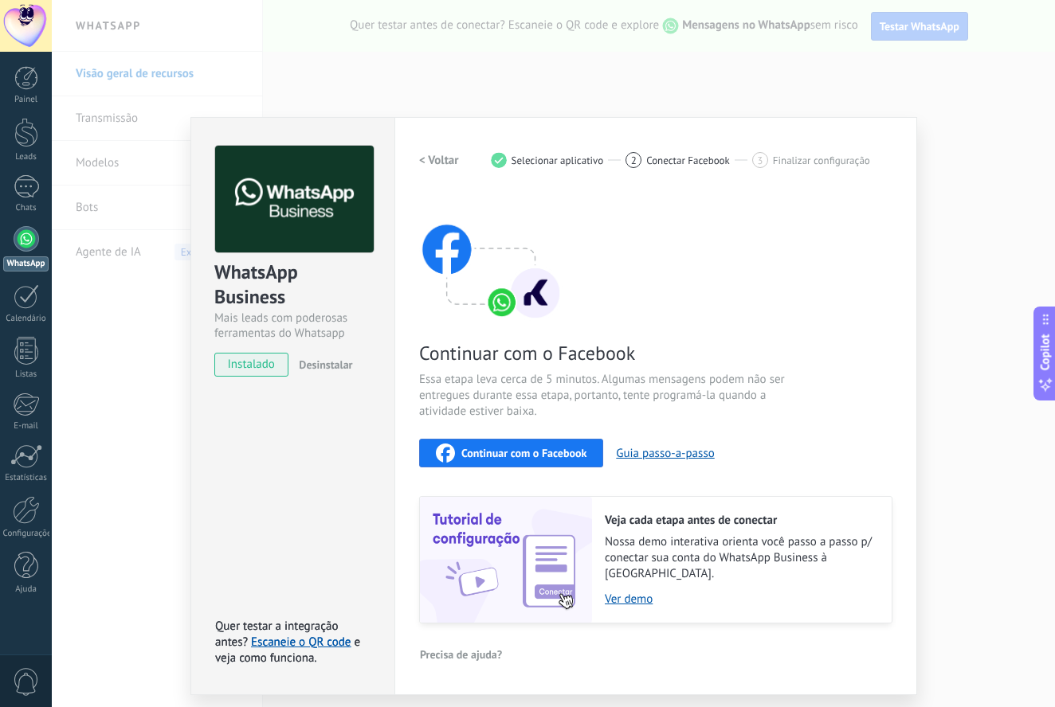
click at [268, 366] on span "instalado" at bounding box center [251, 365] width 72 height 24
click at [292, 635] on link "Escaneie o QR code" at bounding box center [301, 642] width 100 height 15
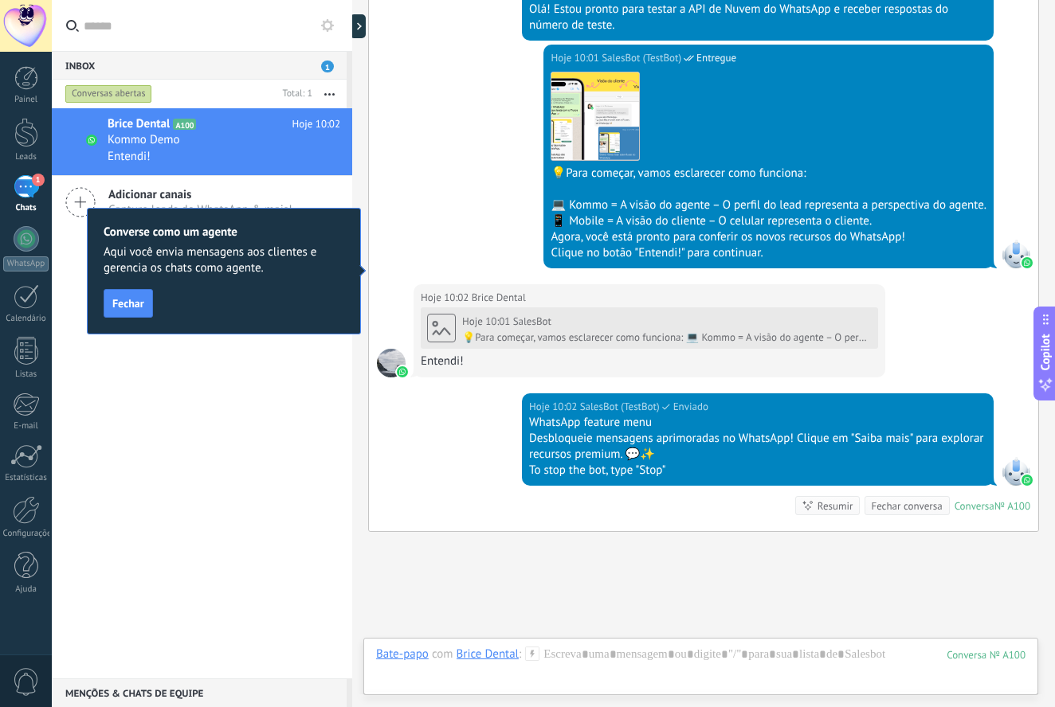
scroll to position [550, 0]
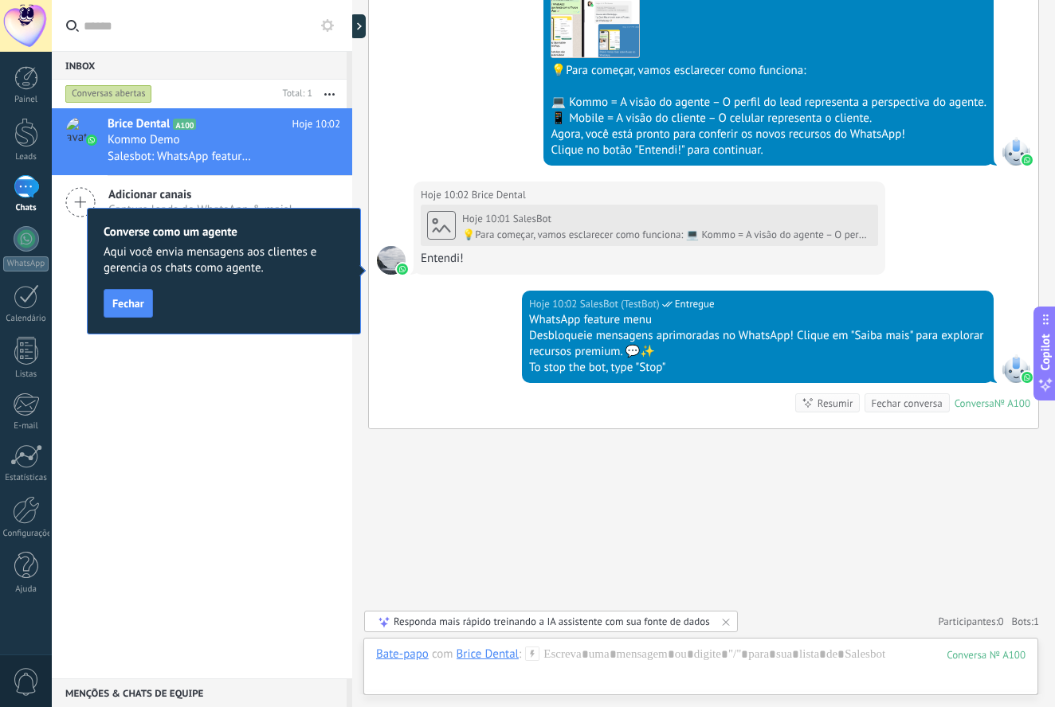
click at [801, 407] on icon at bounding box center [807, 403] width 13 height 13
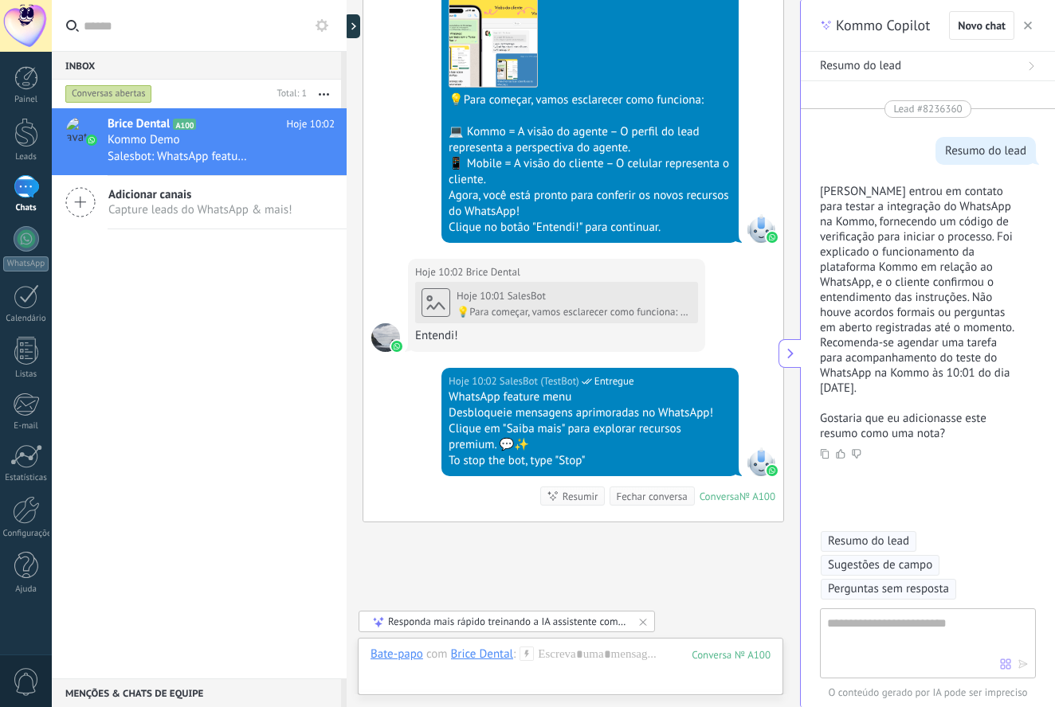
click at [492, 626] on div "Responda mais rápido treinando a IA assistente com sua fonte de dados" at bounding box center [507, 622] width 239 height 14
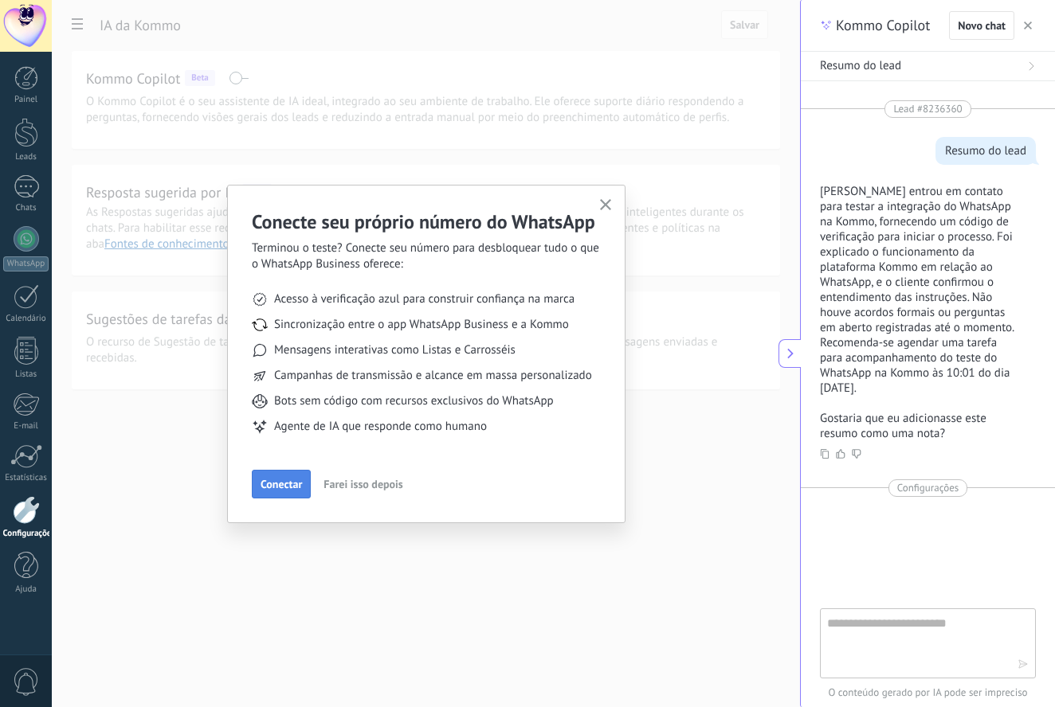
click at [284, 489] on span "Conectar" at bounding box center [281, 484] width 41 height 11
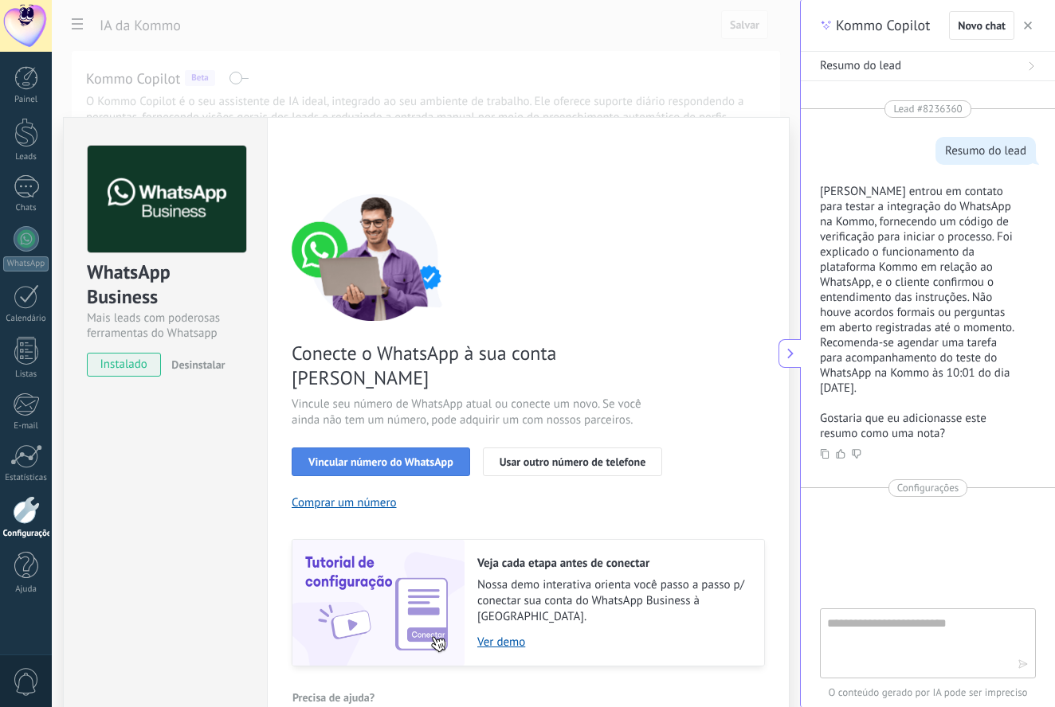
click at [353, 448] on button "Vincular número do WhatsApp" at bounding box center [381, 462] width 178 height 29
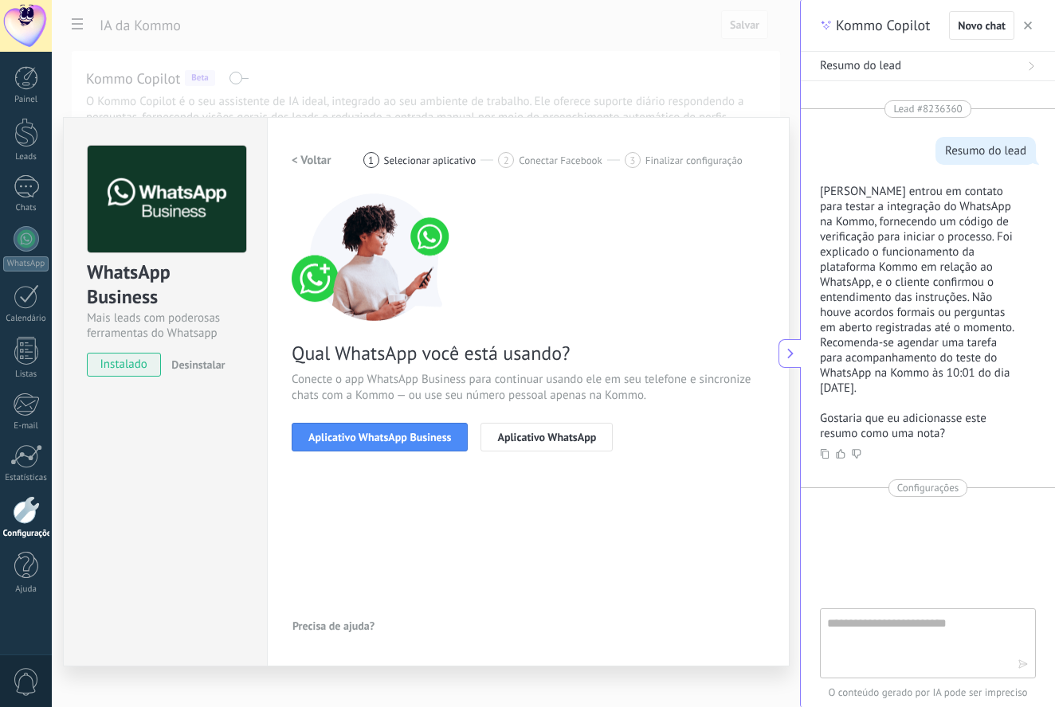
click at [352, 441] on span "Aplicativo WhatsApp Business" at bounding box center [379, 437] width 143 height 11
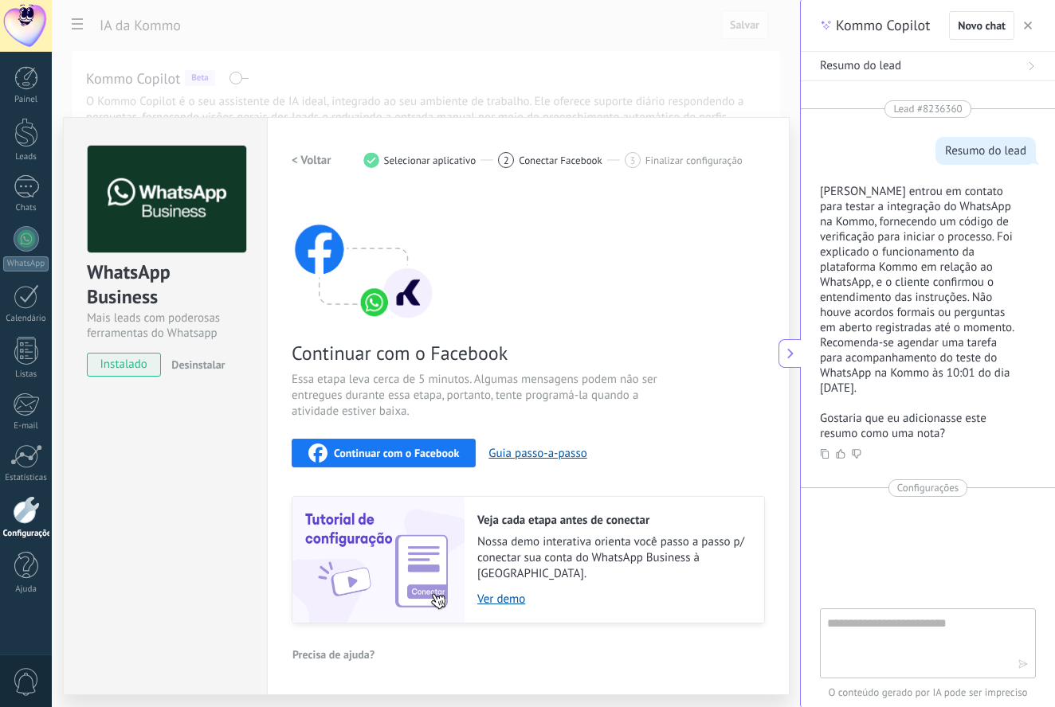
click at [92, 515] on div "WhatsApp Business Mais leads com poderosas ferramentas do Whatsapp instalado De…" at bounding box center [165, 406] width 204 height 578
click at [18, 249] on div at bounding box center [26, 238] width 25 height 25
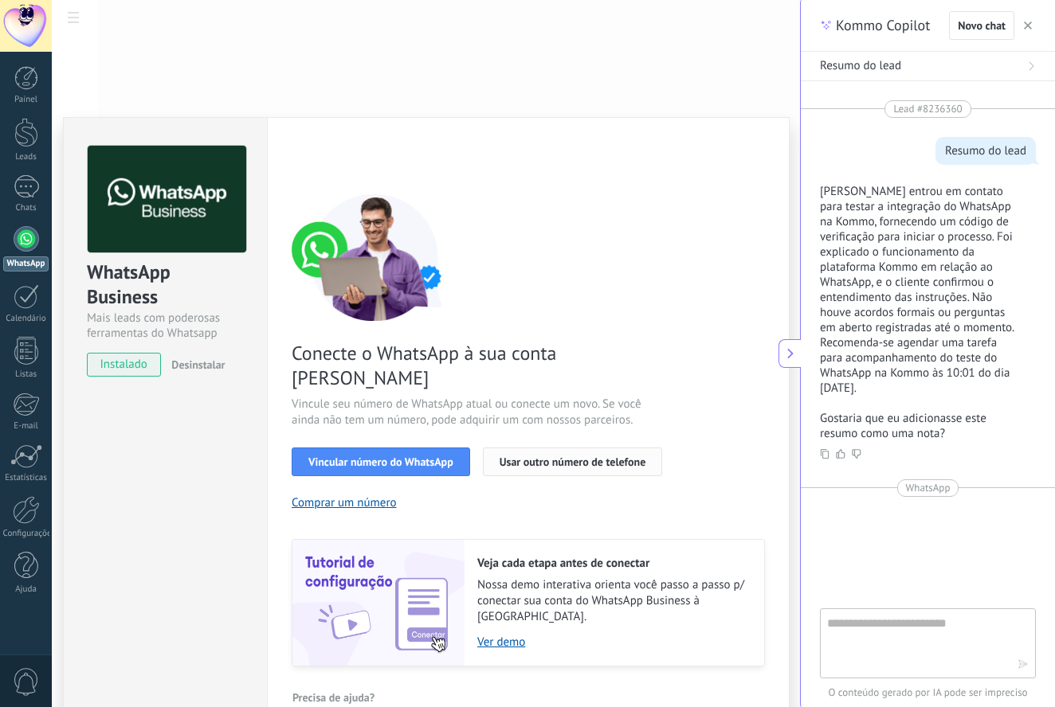
click at [601, 456] on span "Usar outro número de telefone" at bounding box center [572, 461] width 147 height 11
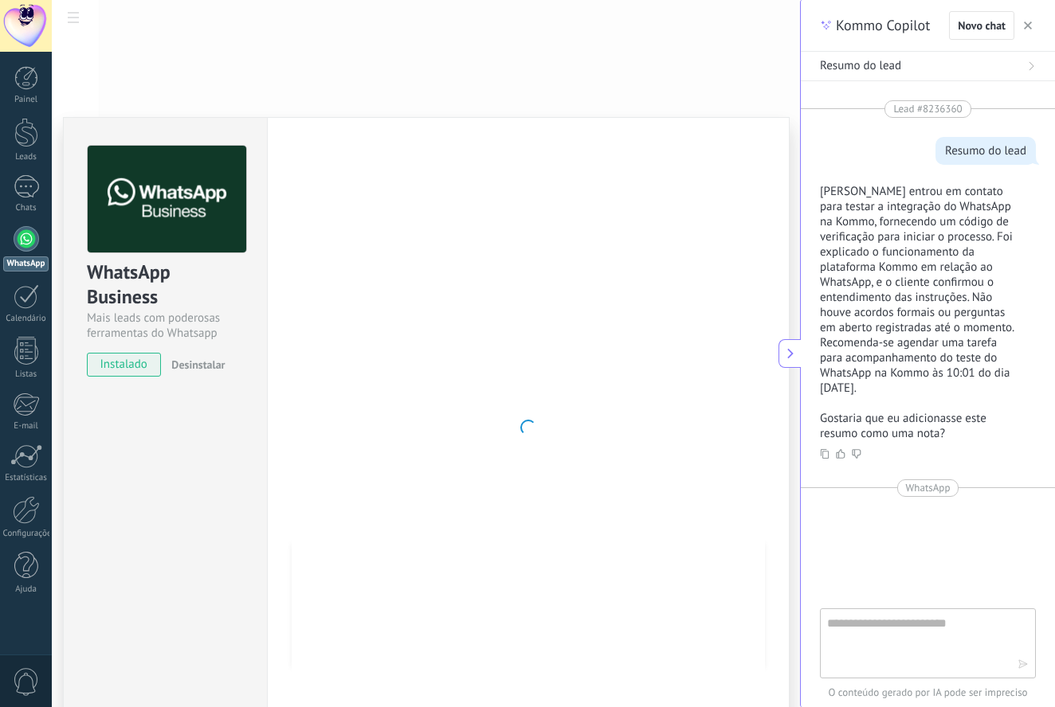
click at [310, 50] on div "WhatsApp Business Mais leads com poderosas ferramentas do Whatsapp instalado De…" at bounding box center [426, 353] width 748 height 707
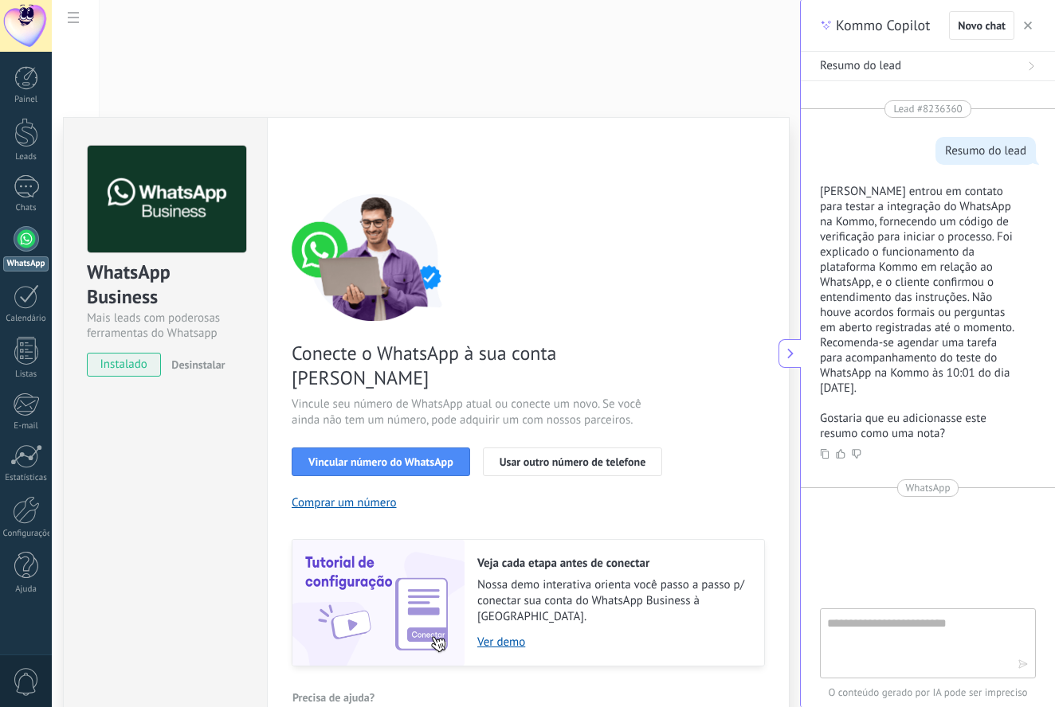
click at [245, 50] on div "WhatsApp Business Mais leads com poderosas ferramentas do Whatsapp instalado De…" at bounding box center [426, 353] width 748 height 707
